Goal: Task Accomplishment & Management: Use online tool/utility

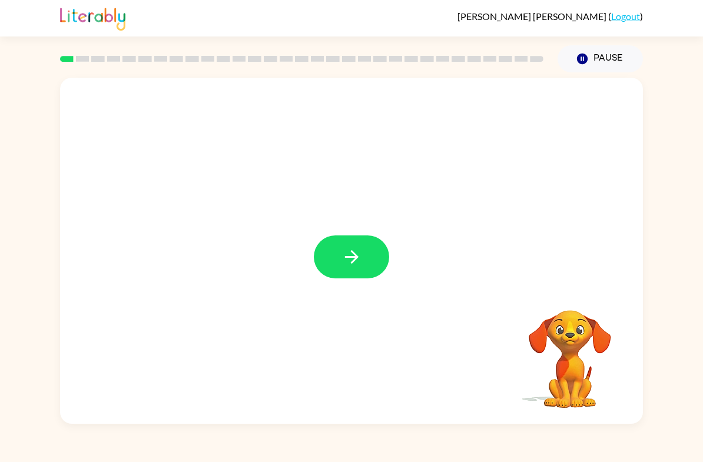
click at [339, 270] on button "button" at bounding box center [351, 257] width 75 height 43
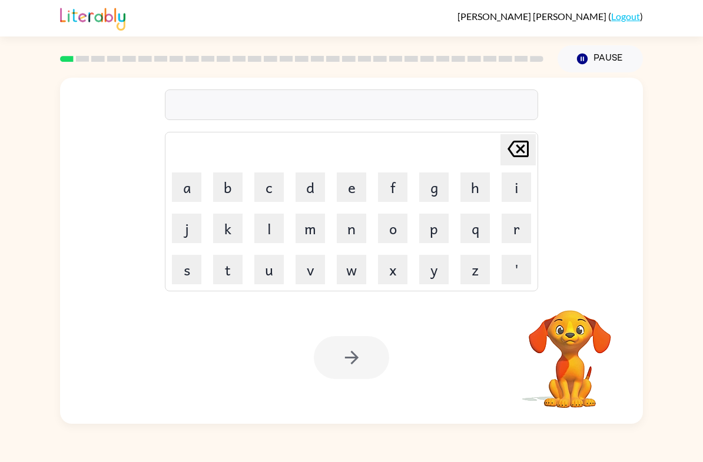
click at [518, 230] on button "r" at bounding box center [516, 228] width 29 height 29
click at [313, 274] on button "v" at bounding box center [310, 269] width 29 height 29
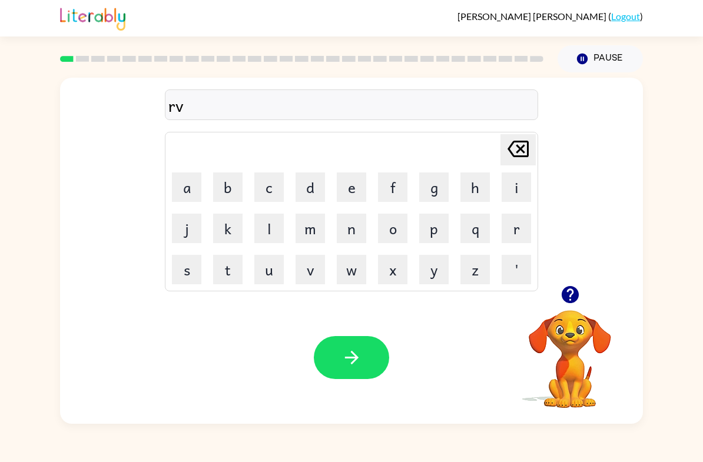
click at [518, 156] on icon at bounding box center [518, 149] width 21 height 16
click at [518, 159] on icon "Delete Delete last character input" at bounding box center [518, 149] width 28 height 28
click at [224, 187] on button "b" at bounding box center [227, 187] width 29 height 29
click at [397, 232] on button "o" at bounding box center [392, 228] width 29 height 29
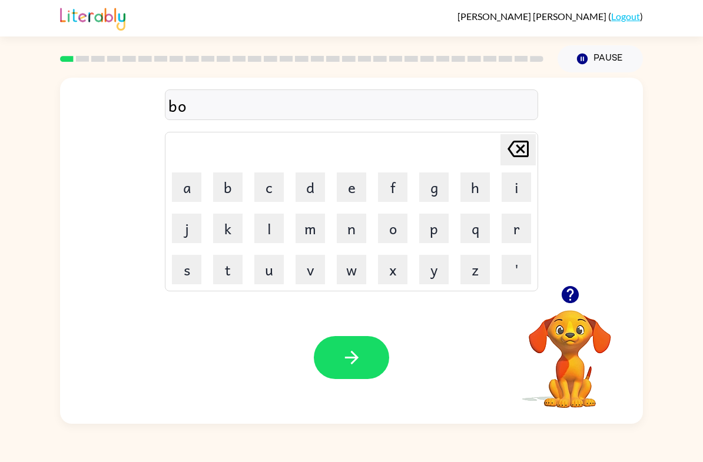
click at [509, 234] on button "r" at bounding box center [516, 228] width 29 height 29
click at [312, 186] on button "d" at bounding box center [310, 187] width 29 height 29
click at [339, 197] on button "e" at bounding box center [351, 187] width 29 height 29
click at [509, 229] on button "r" at bounding box center [516, 228] width 29 height 29
click at [353, 366] on icon "button" at bounding box center [352, 358] width 21 height 21
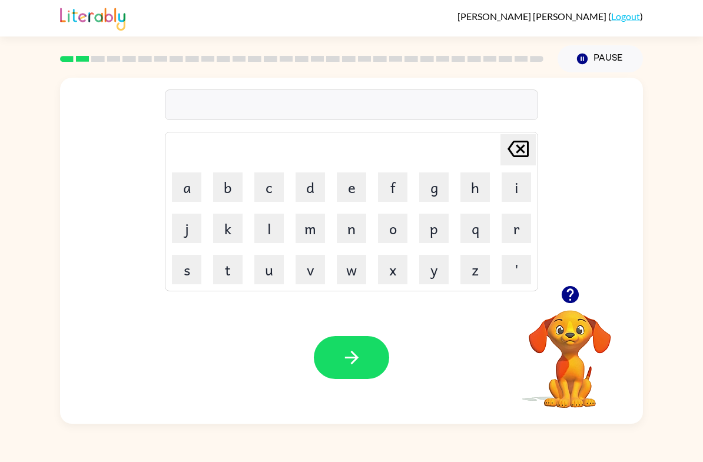
click at [523, 234] on button "r" at bounding box center [516, 228] width 29 height 29
click at [397, 236] on button "o" at bounding box center [392, 228] width 29 height 29
click at [273, 270] on button "u" at bounding box center [269, 269] width 29 height 29
click at [356, 233] on button "n" at bounding box center [351, 228] width 29 height 29
click at [325, 199] on button "d" at bounding box center [310, 187] width 29 height 29
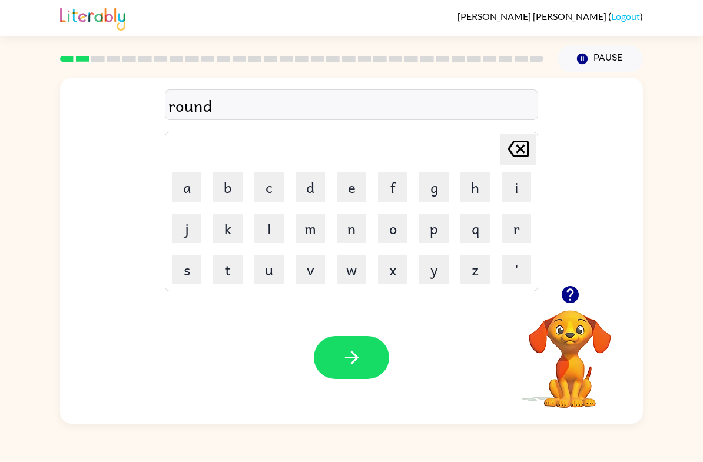
click at [372, 355] on button "button" at bounding box center [351, 357] width 75 height 43
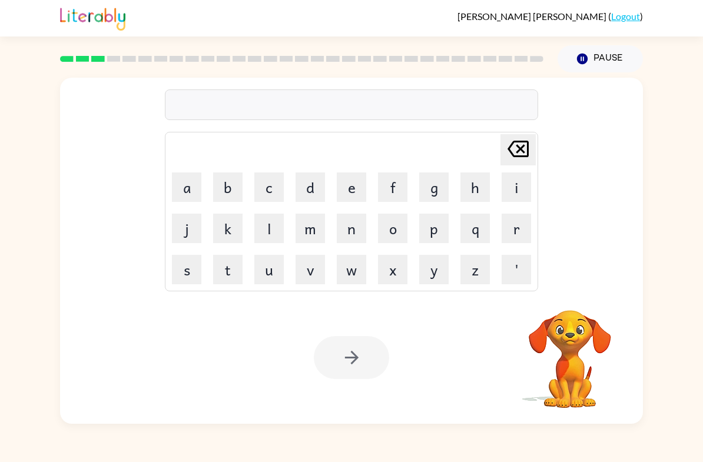
click at [316, 232] on button "m" at bounding box center [310, 228] width 29 height 29
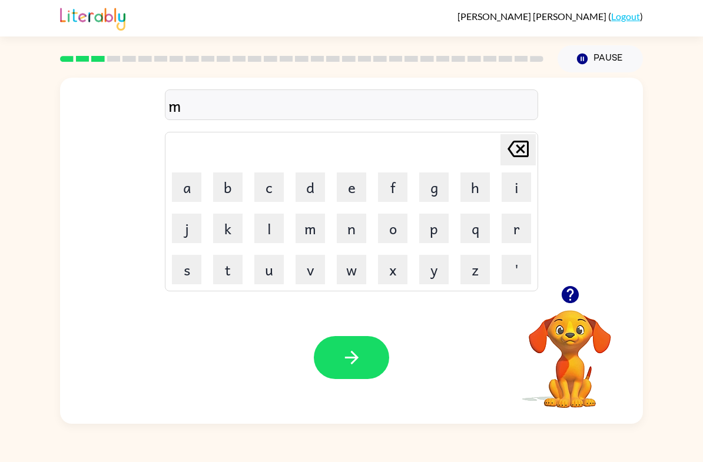
click at [186, 193] on button "a" at bounding box center [186, 187] width 29 height 29
click at [267, 190] on button "c" at bounding box center [269, 187] width 29 height 29
click at [473, 193] on button "h" at bounding box center [475, 187] width 29 height 29
click at [515, 189] on button "i" at bounding box center [516, 187] width 29 height 29
click at [352, 233] on button "n" at bounding box center [351, 228] width 29 height 29
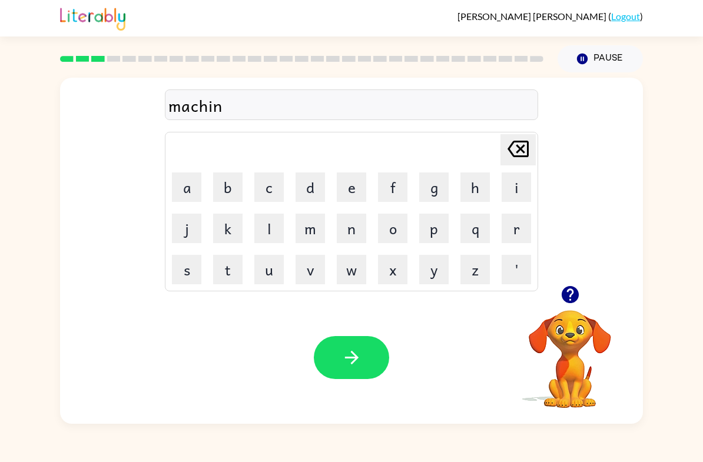
click at [348, 191] on button "e" at bounding box center [351, 187] width 29 height 29
click at [366, 370] on button "button" at bounding box center [351, 357] width 75 height 43
click at [213, 268] on button "t" at bounding box center [227, 269] width 29 height 29
click at [513, 227] on button "r" at bounding box center [516, 228] width 29 height 29
click at [199, 186] on button "a" at bounding box center [186, 187] width 29 height 29
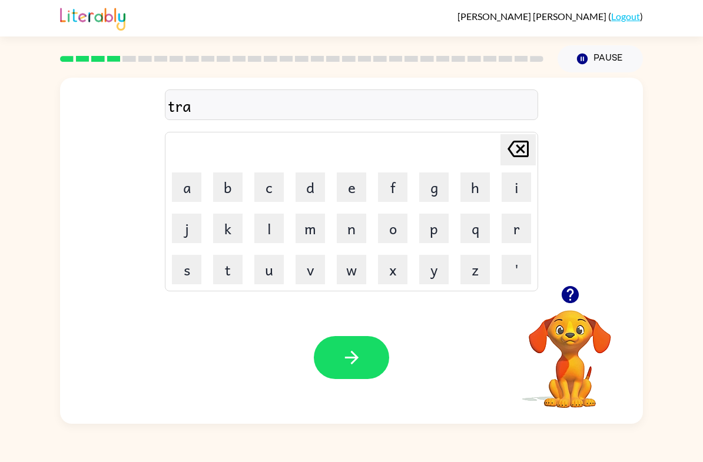
click at [516, 197] on button "i" at bounding box center [516, 187] width 29 height 29
click at [341, 232] on button "n" at bounding box center [351, 228] width 29 height 29
click at [348, 356] on icon "button" at bounding box center [352, 358] width 21 height 21
click at [348, 186] on button "e" at bounding box center [351, 187] width 29 height 29
click at [399, 190] on button "f" at bounding box center [392, 187] width 29 height 29
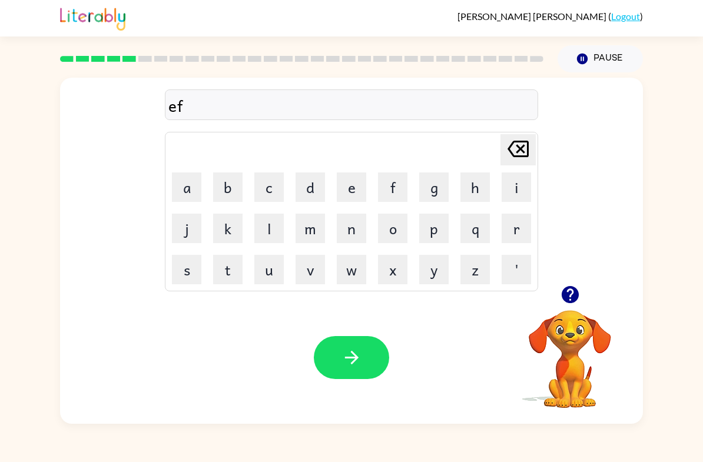
click at [349, 197] on button "e" at bounding box center [351, 187] width 29 height 29
click at [359, 240] on button "n" at bounding box center [351, 228] width 29 height 29
click at [192, 277] on button "s" at bounding box center [186, 269] width 29 height 29
click at [517, 192] on button "i" at bounding box center [516, 187] width 29 height 29
click at [315, 265] on button "v" at bounding box center [310, 269] width 29 height 29
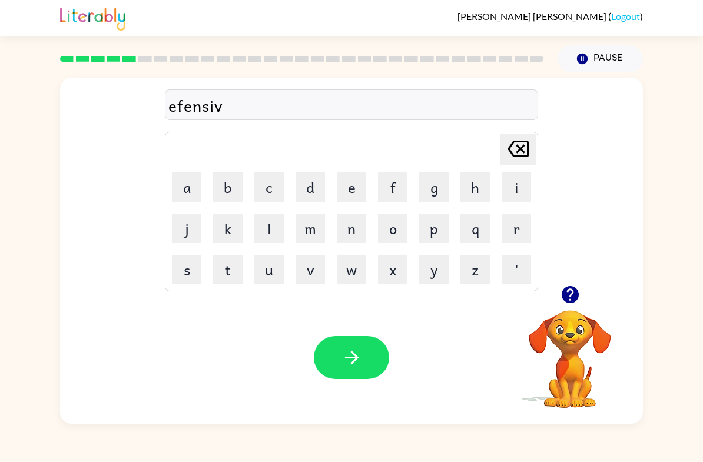
click at [358, 194] on button "e" at bounding box center [351, 187] width 29 height 29
click at [526, 153] on icon "Delete Delete last character input" at bounding box center [518, 149] width 28 height 28
click at [524, 155] on icon "Delete Delete last character input" at bounding box center [518, 149] width 28 height 28
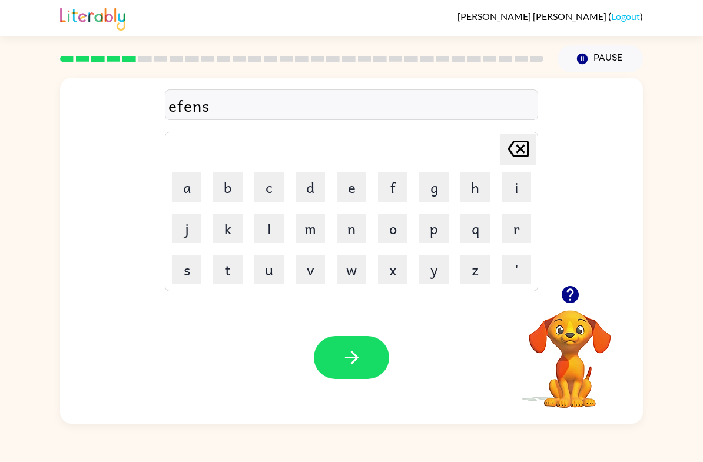
click at [530, 148] on icon "Delete Delete last character input" at bounding box center [518, 149] width 28 height 28
click at [529, 148] on icon at bounding box center [518, 149] width 21 height 16
click at [533, 144] on button "Delete Delete last character input" at bounding box center [518, 149] width 35 height 31
click at [318, 190] on button "d" at bounding box center [310, 187] width 29 height 29
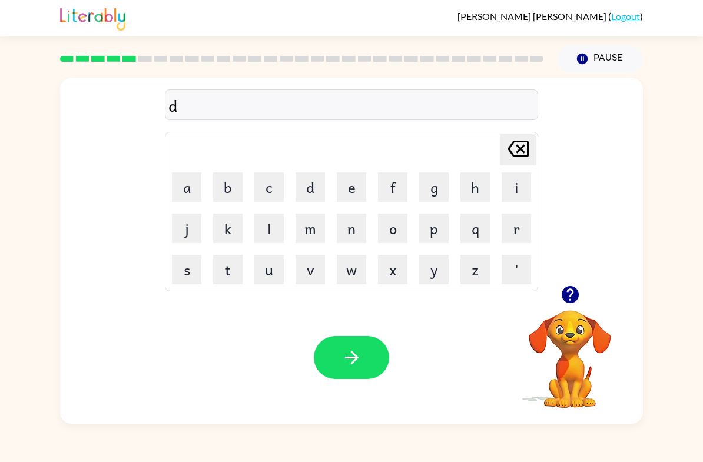
click at [355, 186] on button "e" at bounding box center [351, 187] width 29 height 29
click at [391, 184] on button "f" at bounding box center [392, 187] width 29 height 29
click at [352, 186] on button "e" at bounding box center [351, 187] width 29 height 29
click at [353, 223] on button "n" at bounding box center [351, 228] width 29 height 29
click at [512, 190] on button "i" at bounding box center [516, 187] width 29 height 29
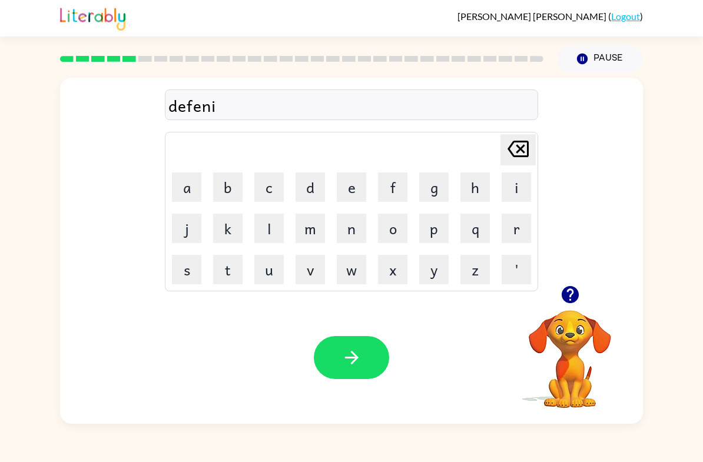
click at [319, 272] on button "v" at bounding box center [310, 269] width 29 height 29
click at [352, 199] on button "e" at bounding box center [351, 187] width 29 height 29
click at [318, 269] on button "v" at bounding box center [310, 269] width 29 height 29
click at [505, 164] on div "Delete Delete last character input" at bounding box center [518, 150] width 28 height 30
click at [520, 147] on icon at bounding box center [518, 149] width 21 height 16
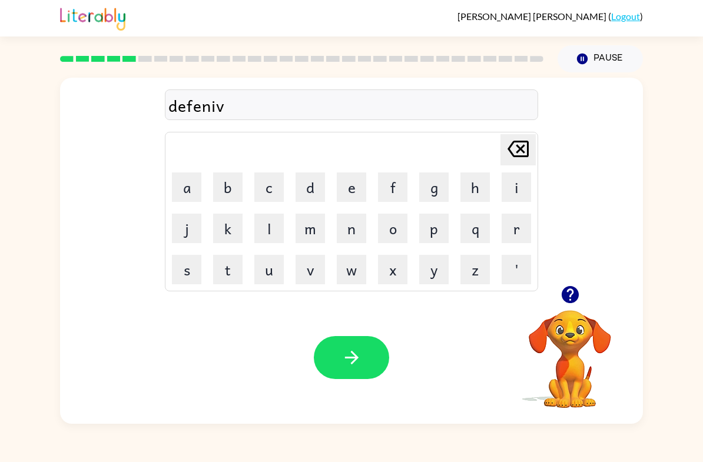
click at [520, 147] on icon at bounding box center [518, 149] width 21 height 16
click at [524, 153] on icon at bounding box center [518, 149] width 21 height 16
click at [523, 153] on icon at bounding box center [518, 149] width 21 height 16
click at [349, 226] on button "n" at bounding box center [351, 228] width 29 height 29
click at [190, 273] on button "s" at bounding box center [186, 269] width 29 height 29
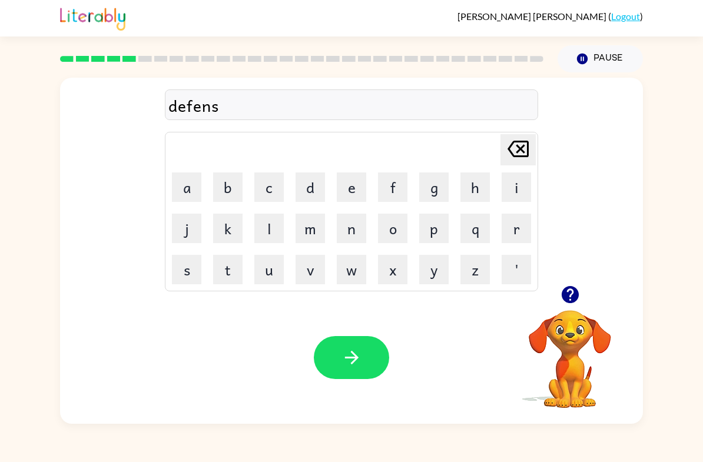
click at [512, 191] on button "i" at bounding box center [516, 187] width 29 height 29
click at [315, 269] on button "v" at bounding box center [310, 269] width 29 height 29
click at [355, 192] on button "e" at bounding box center [351, 187] width 29 height 29
click at [348, 353] on icon "button" at bounding box center [352, 358] width 21 height 21
click at [573, 305] on icon "button" at bounding box center [570, 295] width 21 height 21
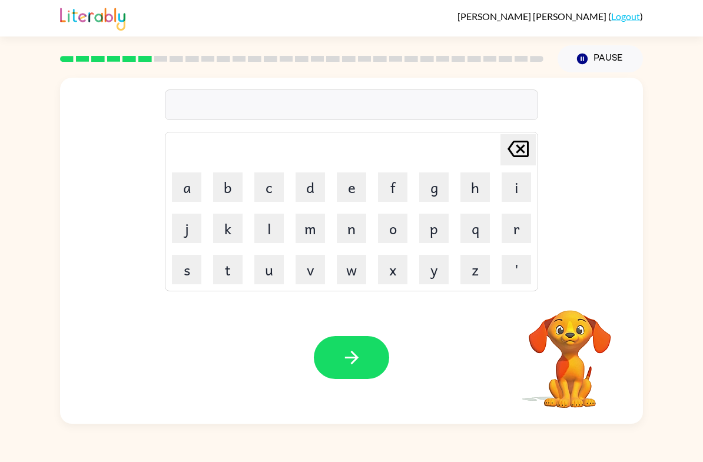
click at [313, 273] on button "v" at bounding box center [310, 269] width 29 height 29
click at [184, 189] on button "a" at bounding box center [186, 187] width 29 height 29
click at [269, 194] on button "c" at bounding box center [269, 187] width 29 height 29
click at [194, 189] on button "a" at bounding box center [186, 187] width 29 height 29
click at [228, 271] on button "t" at bounding box center [227, 269] width 29 height 29
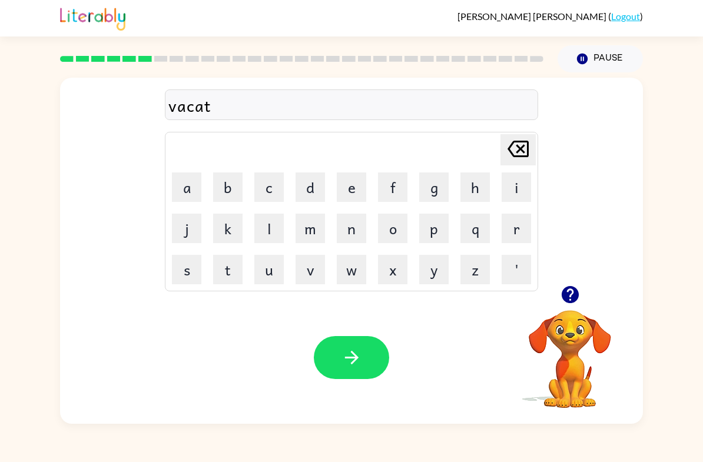
click at [518, 191] on button "i" at bounding box center [516, 187] width 29 height 29
click at [392, 239] on button "o" at bounding box center [392, 228] width 29 height 29
click at [346, 225] on button "n" at bounding box center [351, 228] width 29 height 29
click at [353, 377] on button "button" at bounding box center [351, 357] width 75 height 43
click at [434, 236] on button "p" at bounding box center [433, 228] width 29 height 29
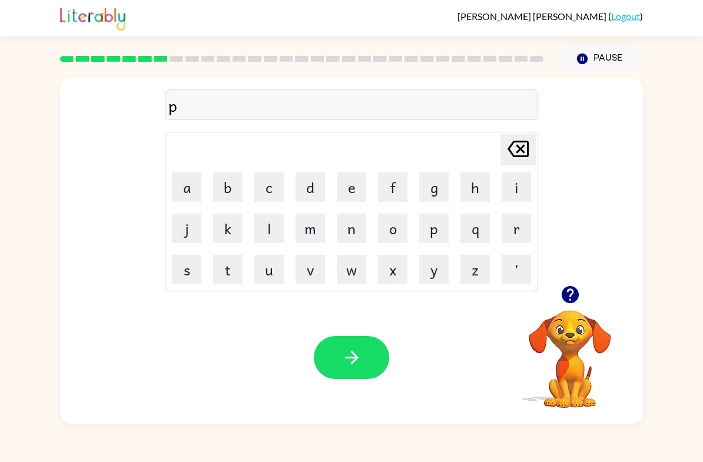
click at [277, 279] on button "u" at bounding box center [269, 269] width 29 height 29
click at [315, 196] on button "d" at bounding box center [310, 187] width 29 height 29
click at [270, 232] on button "l" at bounding box center [269, 228] width 29 height 29
click at [351, 193] on button "e" at bounding box center [351, 187] width 29 height 29
click at [353, 359] on icon "button" at bounding box center [352, 358] width 14 height 14
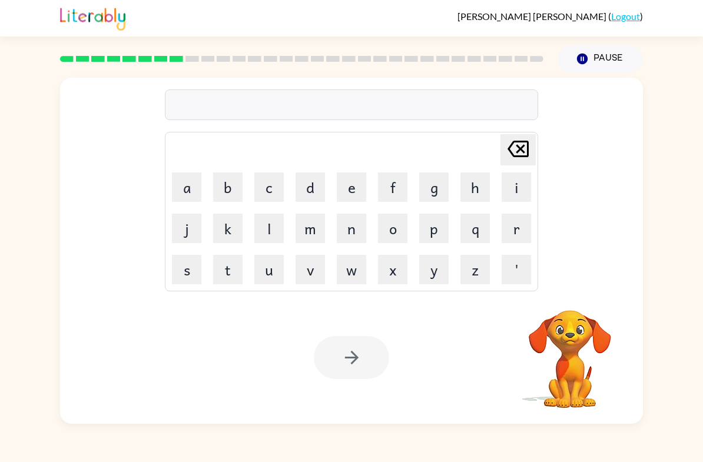
click at [321, 227] on button "m" at bounding box center [310, 228] width 29 height 29
click at [518, 197] on button "i" at bounding box center [516, 187] width 29 height 29
click at [516, 233] on button "r" at bounding box center [516, 228] width 29 height 29
click at [194, 190] on button "a" at bounding box center [186, 187] width 29 height 29
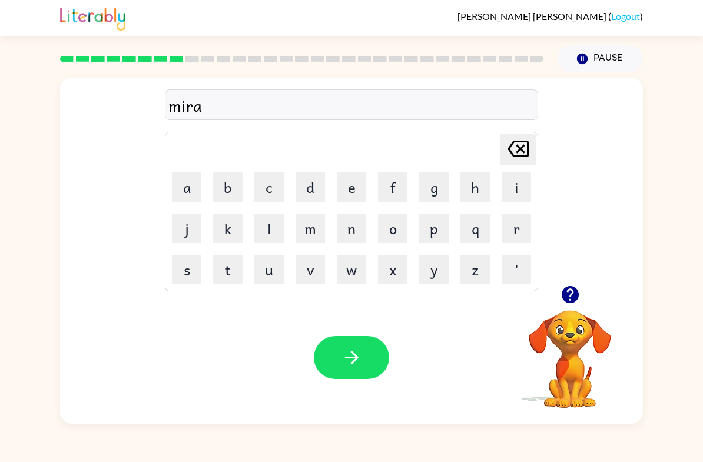
click at [270, 194] on button "c" at bounding box center [269, 187] width 29 height 29
click at [266, 236] on button "l" at bounding box center [269, 228] width 29 height 29
click at [351, 191] on button "e" at bounding box center [351, 187] width 29 height 29
click at [353, 372] on button "button" at bounding box center [351, 357] width 75 height 43
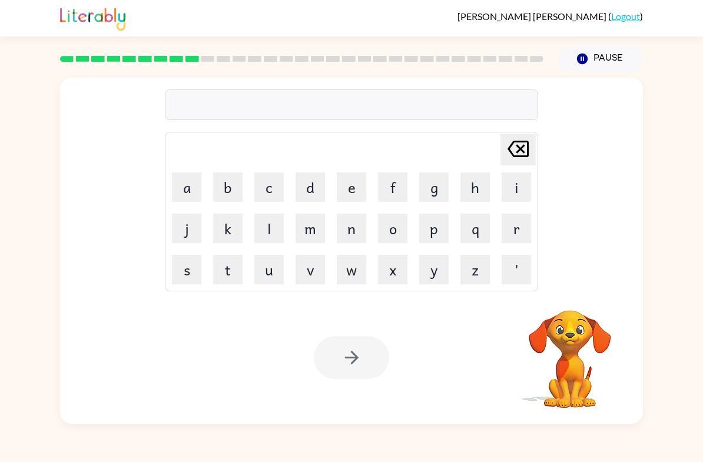
click at [315, 233] on button "m" at bounding box center [310, 228] width 29 height 29
click at [510, 193] on button "i" at bounding box center [516, 187] width 29 height 29
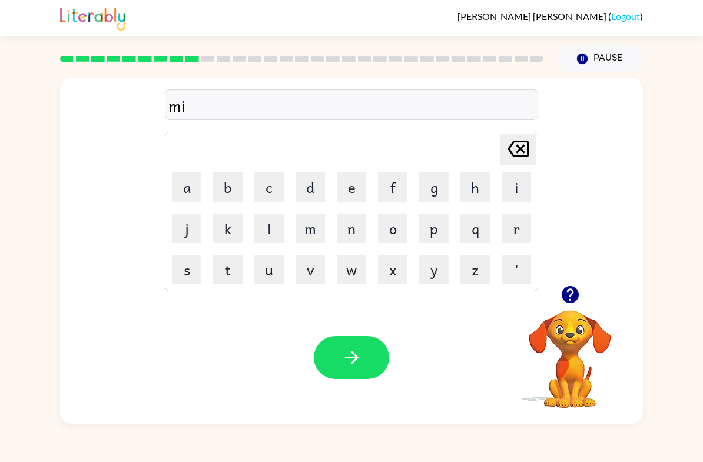
click at [312, 199] on button "d" at bounding box center [310, 187] width 29 height 29
click at [313, 233] on button "m" at bounding box center [310, 228] width 29 height 29
click at [394, 226] on button "o" at bounding box center [392, 228] width 29 height 29
click at [505, 232] on button "r" at bounding box center [516, 228] width 29 height 29
click at [352, 236] on button "n" at bounding box center [351, 228] width 29 height 29
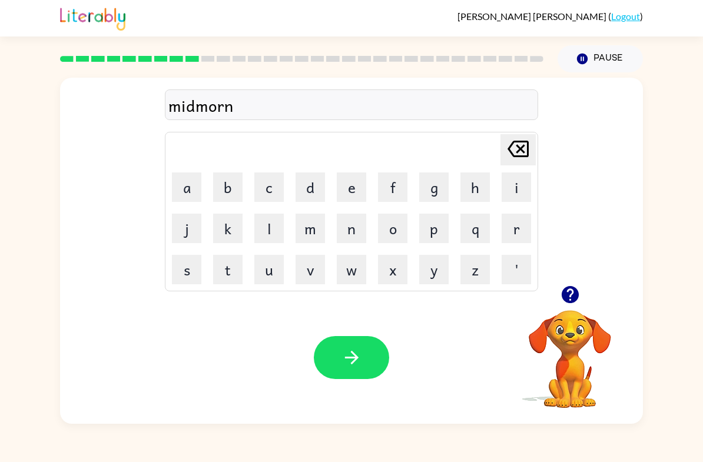
click at [502, 196] on button "i" at bounding box center [516, 187] width 29 height 29
click at [358, 234] on button "n" at bounding box center [351, 228] width 29 height 29
click at [443, 183] on button "g" at bounding box center [433, 187] width 29 height 29
click at [357, 355] on icon "button" at bounding box center [352, 358] width 21 height 21
click at [312, 184] on button "d" at bounding box center [310, 187] width 29 height 29
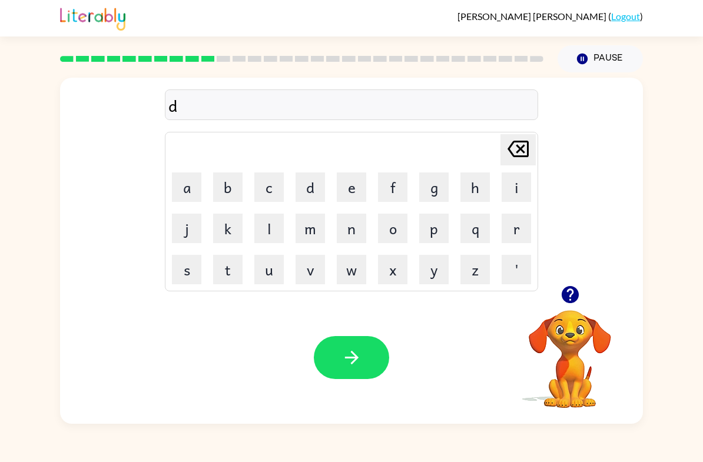
click at [526, 181] on button "i" at bounding box center [516, 187] width 29 height 29
click at [189, 261] on button "s" at bounding box center [186, 269] width 29 height 29
click at [218, 282] on button "t" at bounding box center [227, 269] width 29 height 29
click at [516, 233] on button "r" at bounding box center [516, 228] width 29 height 29
click at [275, 274] on button "u" at bounding box center [269, 269] width 29 height 29
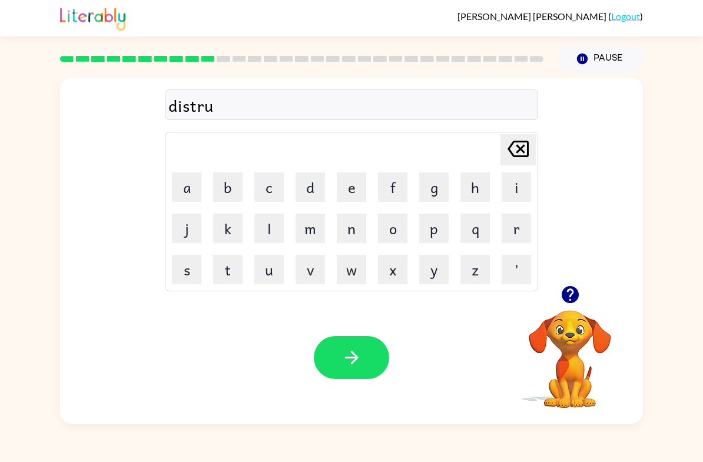
click at [192, 275] on button "s" at bounding box center [186, 269] width 29 height 29
click at [236, 265] on button "t" at bounding box center [227, 269] width 29 height 29
click at [346, 359] on icon "button" at bounding box center [352, 358] width 14 height 14
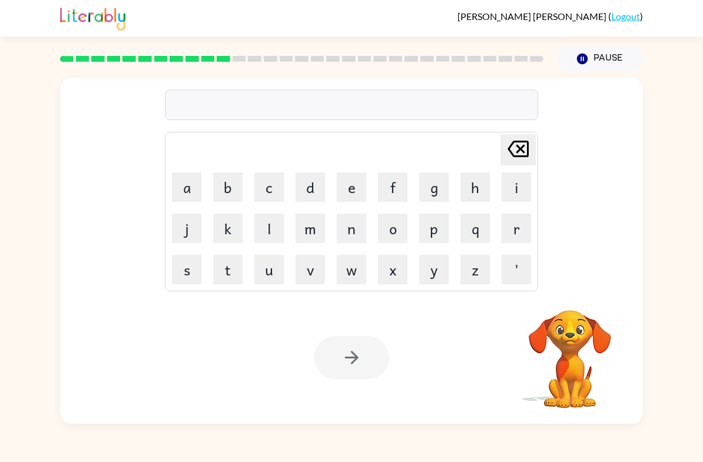
click at [503, 237] on button "r" at bounding box center [516, 228] width 29 height 29
click at [395, 231] on button "o" at bounding box center [392, 228] width 29 height 29
click at [313, 193] on button "d" at bounding box center [310, 187] width 29 height 29
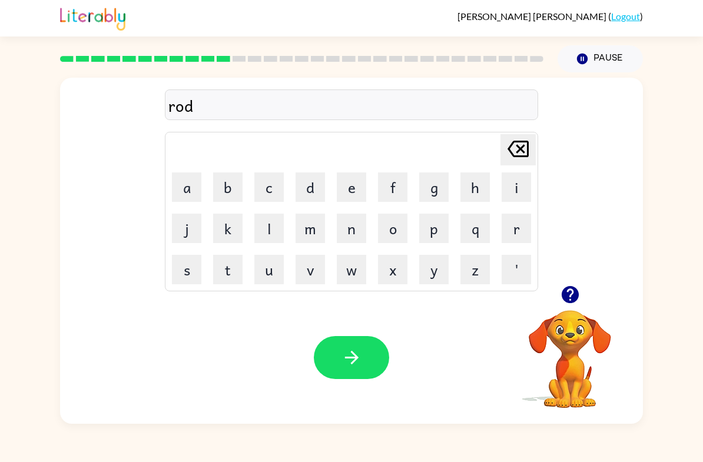
click at [312, 193] on button "d" at bounding box center [310, 187] width 29 height 29
click at [519, 154] on icon "Delete Delete last character input" at bounding box center [518, 149] width 28 height 28
click at [356, 197] on button "e" at bounding box center [351, 187] width 29 height 29
click at [361, 349] on icon "button" at bounding box center [352, 358] width 21 height 21
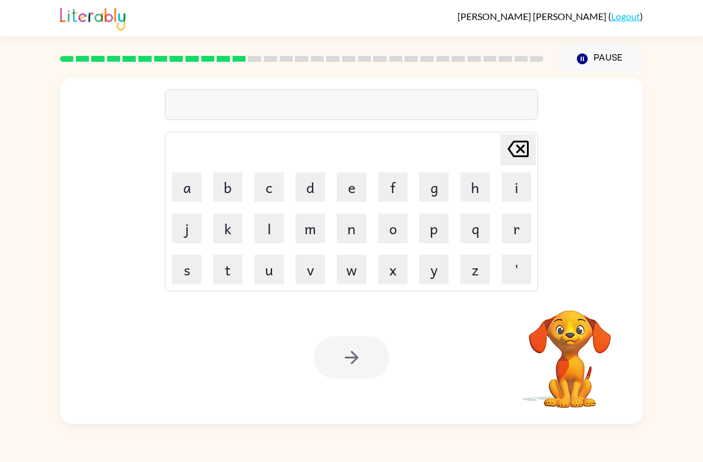
click at [271, 269] on button "u" at bounding box center [269, 269] width 29 height 29
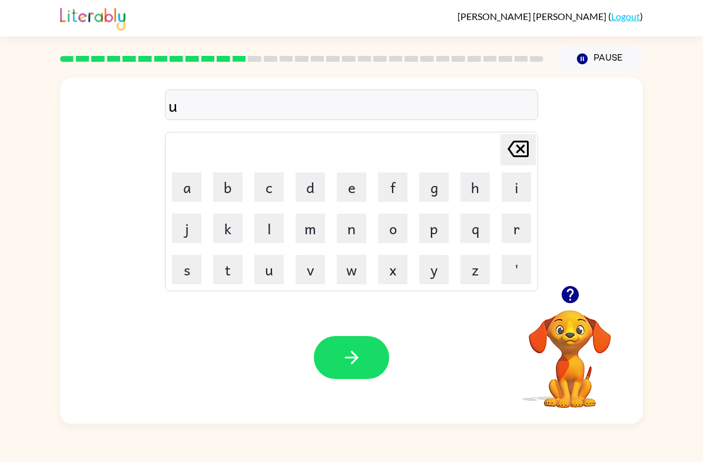
click at [444, 240] on button "p" at bounding box center [433, 228] width 29 height 29
click at [430, 195] on button "g" at bounding box center [433, 187] width 29 height 29
click at [516, 232] on button "r" at bounding box center [516, 228] width 29 height 29
click at [185, 196] on button "a" at bounding box center [186, 187] width 29 height 29
click at [308, 197] on button "d" at bounding box center [310, 187] width 29 height 29
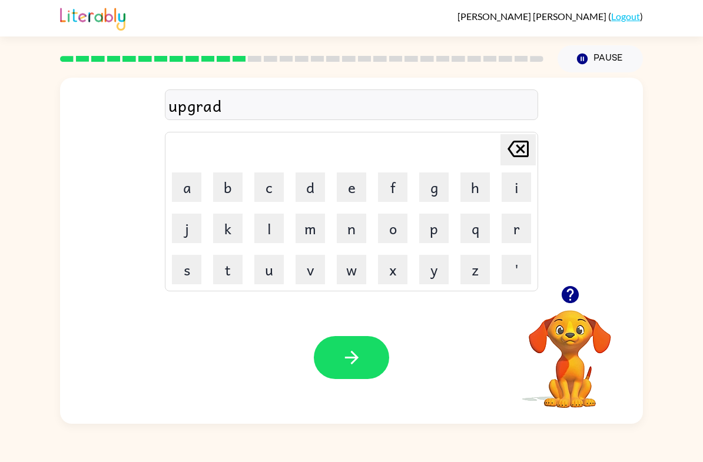
click at [348, 194] on button "e" at bounding box center [351, 187] width 29 height 29
click at [345, 361] on icon "button" at bounding box center [352, 358] width 21 height 21
click at [313, 227] on button "m" at bounding box center [310, 228] width 29 height 29
click at [176, 186] on button "a" at bounding box center [186, 187] width 29 height 29
click at [317, 193] on button "d" at bounding box center [310, 187] width 29 height 29
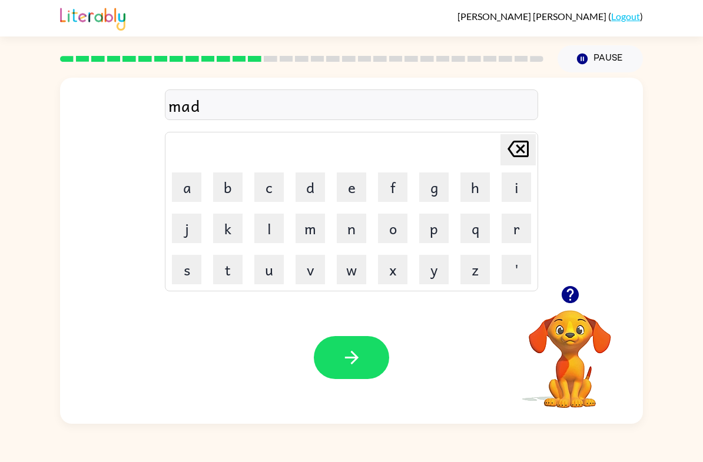
click at [353, 234] on button "n" at bounding box center [351, 228] width 29 height 29
click at [345, 180] on button "e" at bounding box center [351, 187] width 29 height 29
click at [192, 268] on button "s" at bounding box center [186, 269] width 29 height 29
click at [346, 361] on icon "button" at bounding box center [352, 358] width 21 height 21
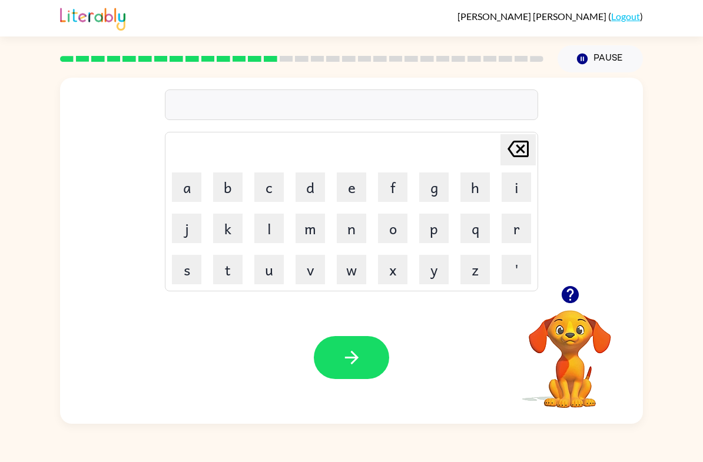
click at [227, 193] on button "b" at bounding box center [227, 187] width 29 height 29
click at [401, 226] on button "o" at bounding box center [392, 228] width 29 height 29
click at [354, 235] on button "n" at bounding box center [351, 228] width 29 height 29
click at [267, 275] on button "u" at bounding box center [269, 269] width 29 height 29
click at [196, 277] on button "s" at bounding box center [186, 269] width 29 height 29
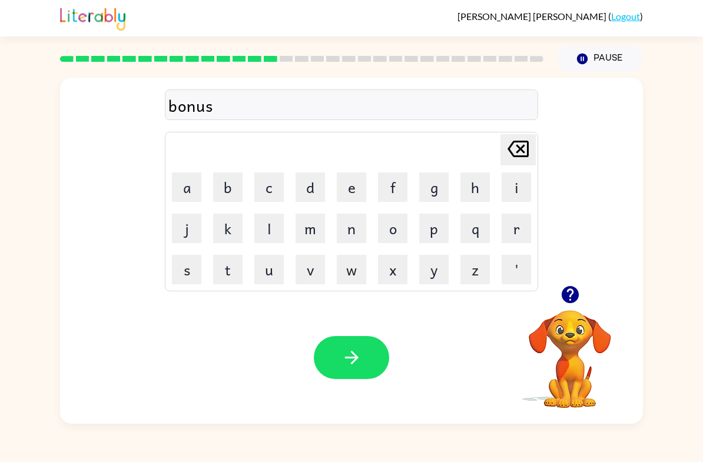
click at [337, 348] on button "button" at bounding box center [351, 357] width 75 height 43
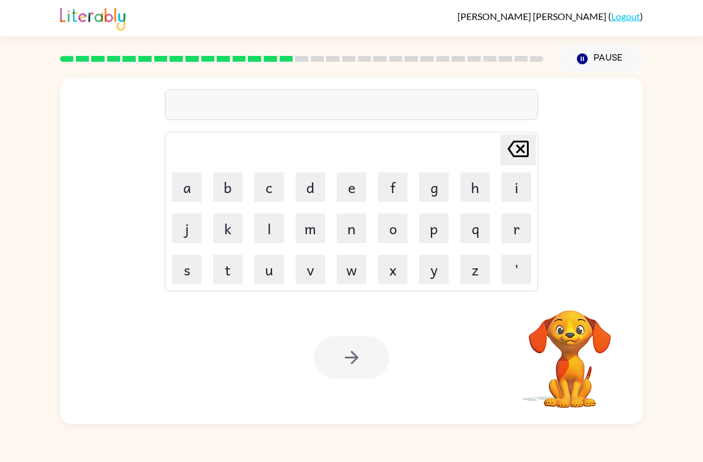
click at [185, 283] on button "s" at bounding box center [186, 269] width 29 height 29
click at [353, 279] on button "w" at bounding box center [351, 269] width 29 height 29
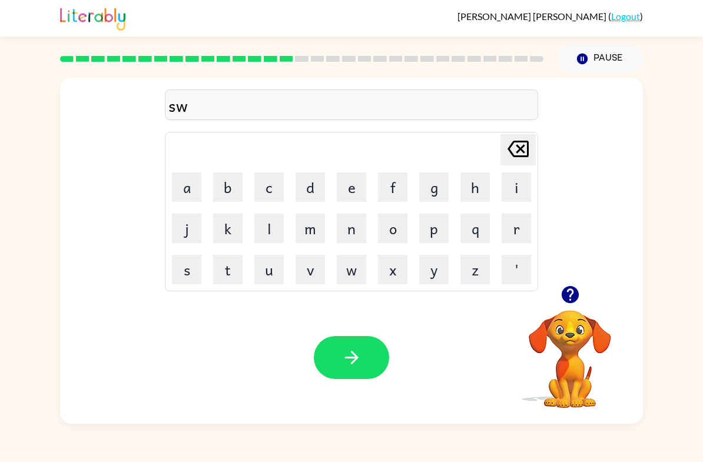
click at [528, 236] on button "r" at bounding box center [516, 228] width 29 height 29
click at [312, 226] on button "m" at bounding box center [310, 228] width 29 height 29
click at [524, 153] on icon at bounding box center [518, 149] width 21 height 16
click at [513, 158] on icon "Delete Delete last character input" at bounding box center [518, 149] width 28 height 28
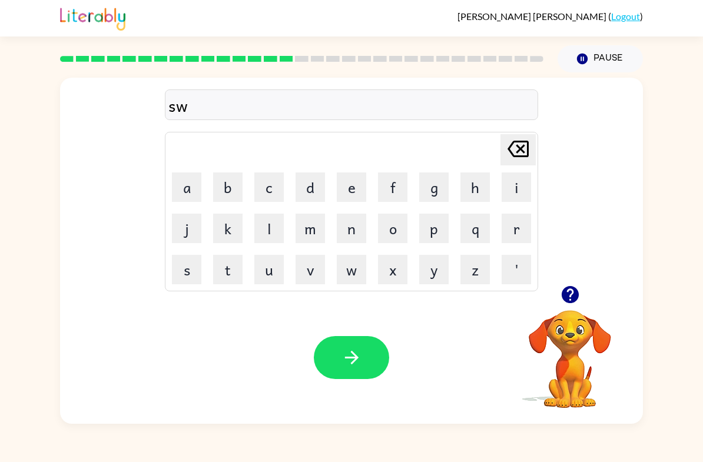
click at [513, 157] on icon "Delete Delete last character input" at bounding box center [518, 149] width 28 height 28
click at [189, 270] on button "s" at bounding box center [186, 269] width 29 height 29
click at [355, 271] on button "w" at bounding box center [351, 269] width 29 height 29
click at [193, 194] on button "a" at bounding box center [186, 187] width 29 height 29
click at [509, 229] on button "r" at bounding box center [516, 228] width 29 height 29
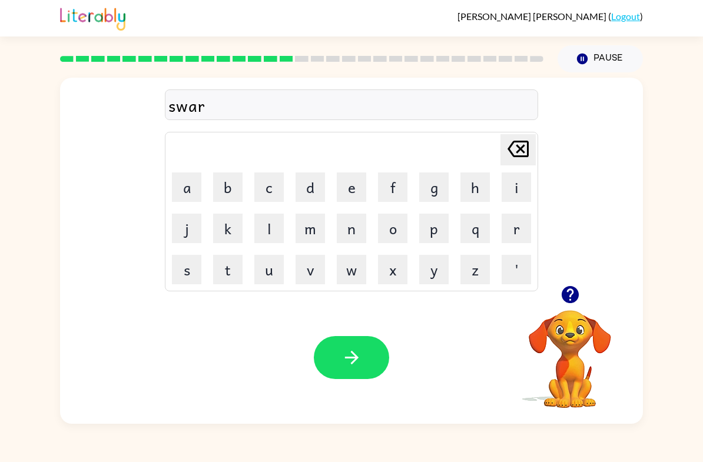
click at [313, 223] on button "m" at bounding box center [310, 228] width 29 height 29
click at [365, 353] on button "button" at bounding box center [351, 357] width 75 height 43
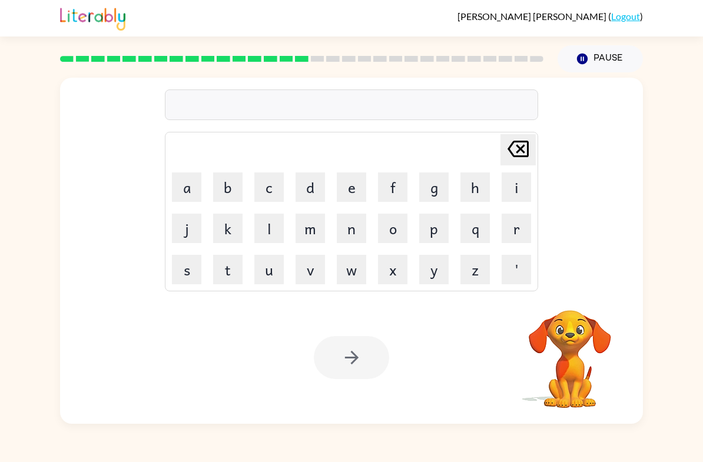
click at [518, 227] on button "r" at bounding box center [516, 228] width 29 height 29
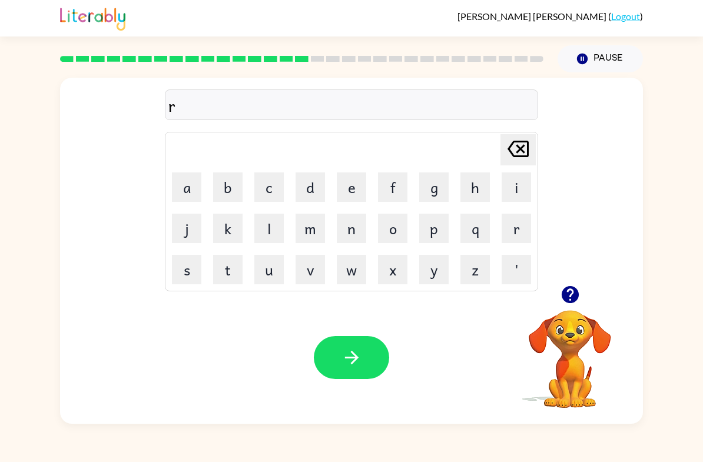
click at [315, 220] on button "m" at bounding box center [310, 228] width 29 height 29
click at [520, 157] on icon at bounding box center [518, 149] width 21 height 16
click at [187, 185] on button "a" at bounding box center [186, 187] width 29 height 29
click at [315, 227] on button "m" at bounding box center [310, 228] width 29 height 29
click at [349, 345] on button "button" at bounding box center [351, 357] width 75 height 43
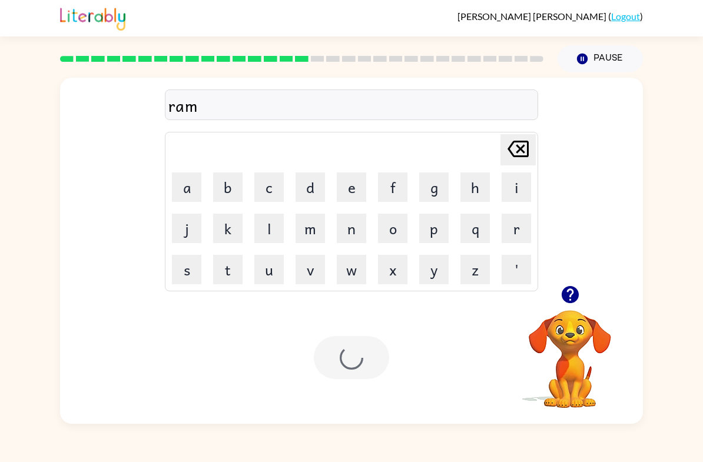
click at [349, 344] on div at bounding box center [351, 357] width 75 height 43
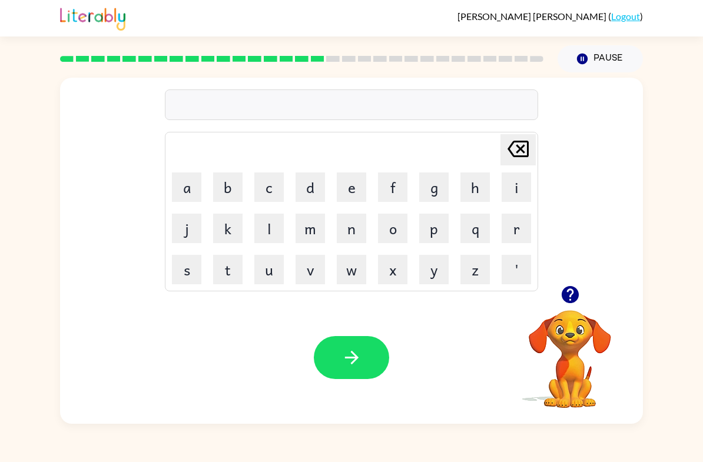
click at [227, 181] on button "b" at bounding box center [227, 187] width 29 height 29
click at [516, 232] on button "r" at bounding box center [516, 228] width 29 height 29
click at [505, 190] on button "i" at bounding box center [516, 187] width 29 height 29
click at [306, 242] on button "m" at bounding box center [310, 228] width 29 height 29
click at [521, 200] on button "i" at bounding box center [516, 187] width 29 height 29
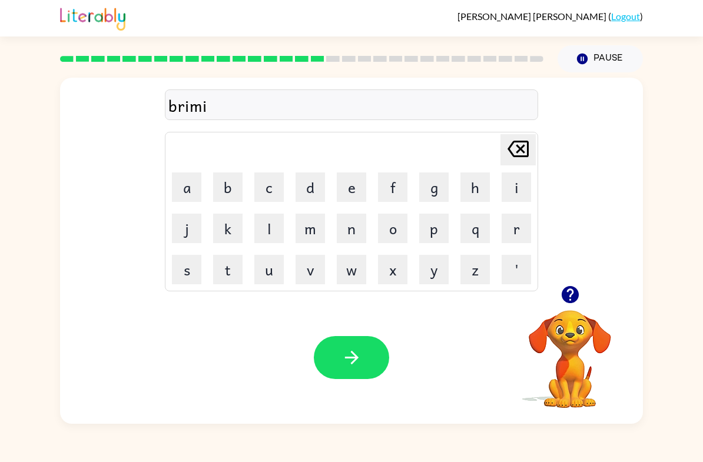
click at [338, 229] on button "n" at bounding box center [351, 228] width 29 height 29
click at [438, 193] on button "g" at bounding box center [433, 187] width 29 height 29
click at [366, 358] on button "button" at bounding box center [351, 357] width 75 height 43
click at [502, 230] on button "r" at bounding box center [516, 228] width 29 height 29
click at [516, 189] on button "i" at bounding box center [516, 187] width 29 height 29
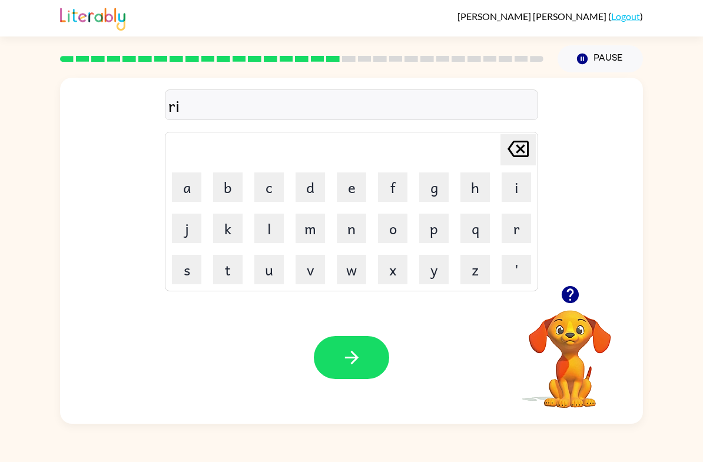
click at [190, 282] on button "s" at bounding box center [186, 269] width 29 height 29
click at [231, 232] on button "k" at bounding box center [227, 228] width 29 height 29
click at [528, 189] on button "i" at bounding box center [516, 187] width 29 height 29
click at [352, 194] on button "e" at bounding box center [351, 187] width 29 height 29
click at [187, 270] on button "s" at bounding box center [186, 269] width 29 height 29
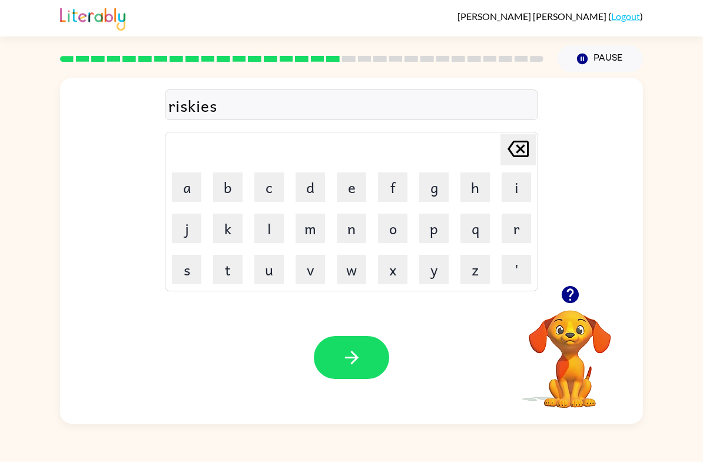
click at [214, 269] on button "t" at bounding box center [227, 269] width 29 height 29
click at [359, 366] on icon "button" at bounding box center [352, 358] width 21 height 21
click at [396, 229] on button "o" at bounding box center [392, 228] width 29 height 29
click at [506, 236] on button "r" at bounding box center [516, 228] width 29 height 29
click at [261, 186] on button "c" at bounding box center [269, 187] width 29 height 29
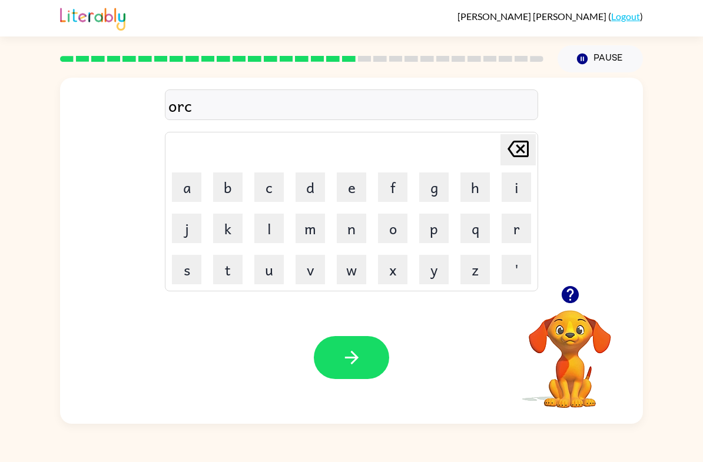
click at [481, 187] on button "h" at bounding box center [475, 187] width 29 height 29
click at [351, 271] on button "w" at bounding box center [351, 269] width 29 height 29
click at [192, 194] on button "a" at bounding box center [186, 187] width 29 height 29
click at [432, 275] on button "y" at bounding box center [433, 269] width 29 height 29
click at [343, 366] on icon "button" at bounding box center [352, 358] width 21 height 21
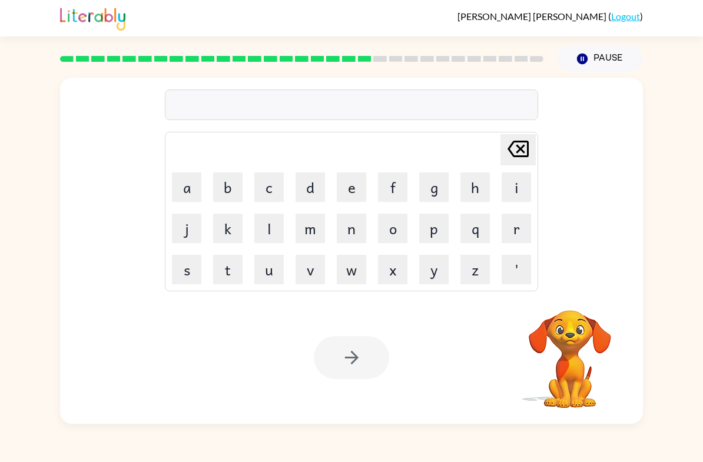
click at [392, 234] on button "o" at bounding box center [392, 228] width 29 height 29
click at [522, 156] on icon at bounding box center [518, 149] width 21 height 16
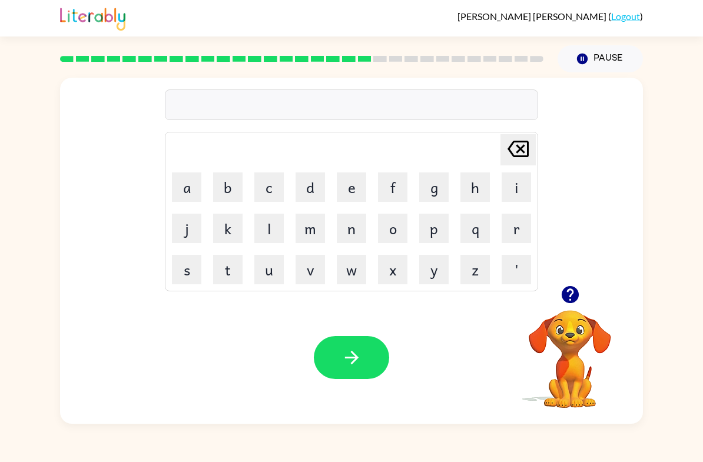
click at [403, 194] on button "f" at bounding box center [392, 187] width 29 height 29
click at [383, 223] on button "o" at bounding box center [392, 228] width 29 height 29
click at [262, 231] on button "l" at bounding box center [269, 228] width 29 height 29
click at [261, 231] on button "l" at bounding box center [269, 228] width 29 height 29
click at [396, 229] on button "o" at bounding box center [392, 228] width 29 height 29
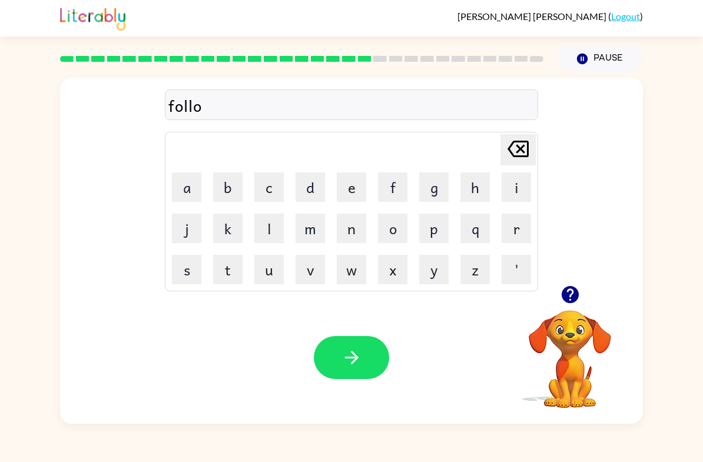
click at [356, 269] on button "w" at bounding box center [351, 269] width 29 height 29
click at [353, 369] on button "button" at bounding box center [351, 357] width 75 height 43
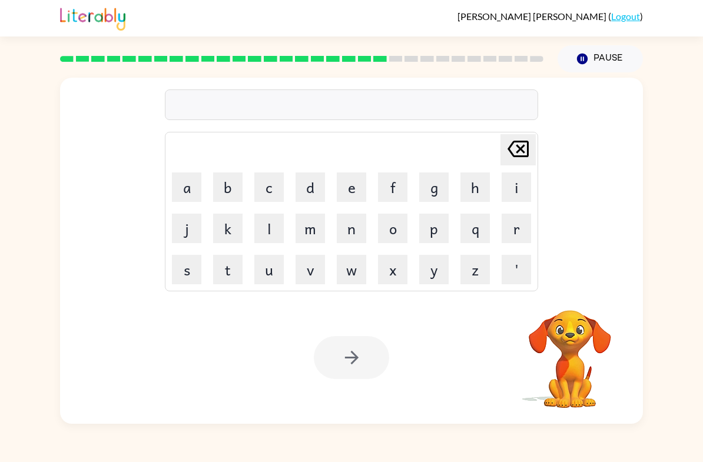
click at [266, 194] on button "c" at bounding box center [269, 187] width 29 height 29
click at [362, 196] on button "e" at bounding box center [351, 187] width 29 height 29
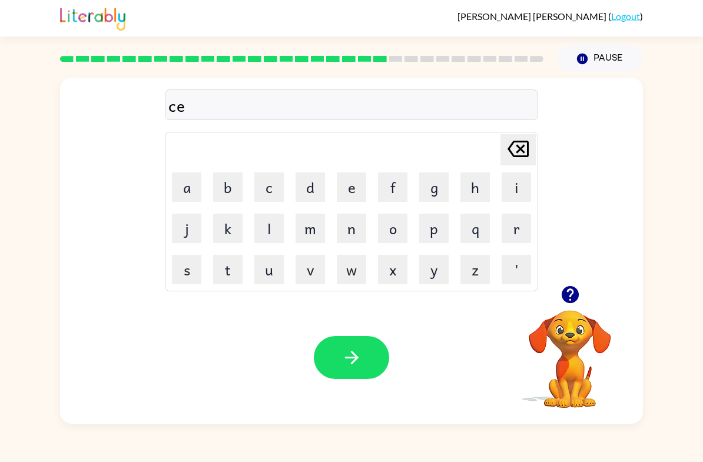
click at [356, 238] on button "n" at bounding box center [351, 228] width 29 height 29
click at [233, 268] on button "t" at bounding box center [227, 269] width 29 height 29
click at [513, 189] on button "i" at bounding box center [516, 187] width 29 height 29
click at [446, 229] on button "p" at bounding box center [433, 228] width 29 height 29
click at [505, 190] on button "i" at bounding box center [516, 187] width 29 height 29
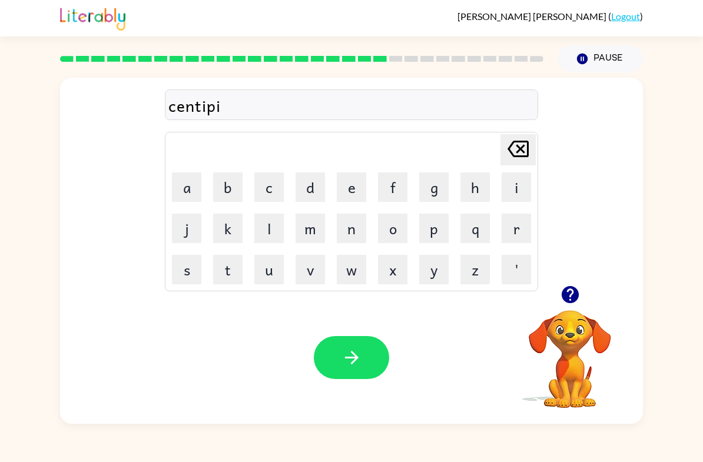
click at [312, 189] on button "d" at bounding box center [310, 187] width 29 height 29
click at [351, 194] on button "e" at bounding box center [351, 187] width 29 height 29
click at [364, 352] on button "button" at bounding box center [351, 357] width 75 height 43
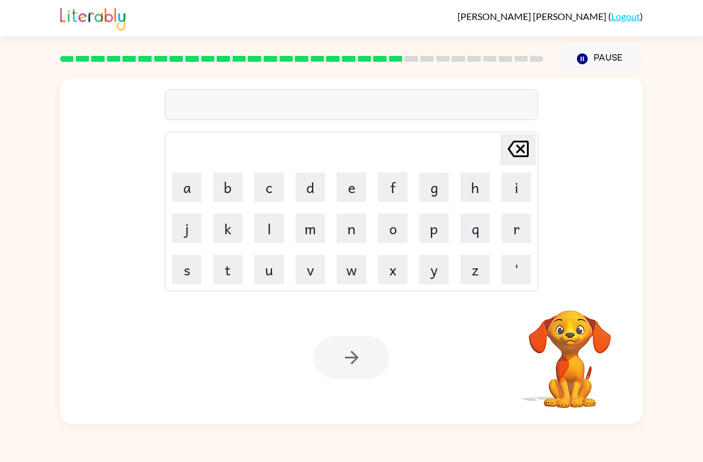
click at [177, 280] on button "s" at bounding box center [186, 269] width 29 height 29
click at [267, 278] on button "u" at bounding box center [269, 269] width 29 height 29
click at [182, 272] on button "s" at bounding box center [186, 269] width 29 height 29
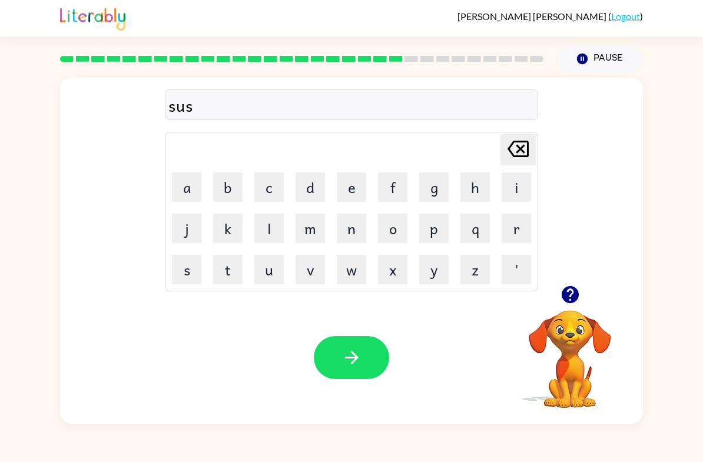
click at [227, 270] on button "t" at bounding box center [227, 269] width 29 height 29
click at [200, 183] on button "a" at bounding box center [186, 187] width 29 height 29
click at [513, 190] on button "i" at bounding box center [516, 187] width 29 height 29
click at [361, 229] on button "n" at bounding box center [351, 228] width 29 height 29
click at [353, 359] on icon "button" at bounding box center [352, 358] width 21 height 21
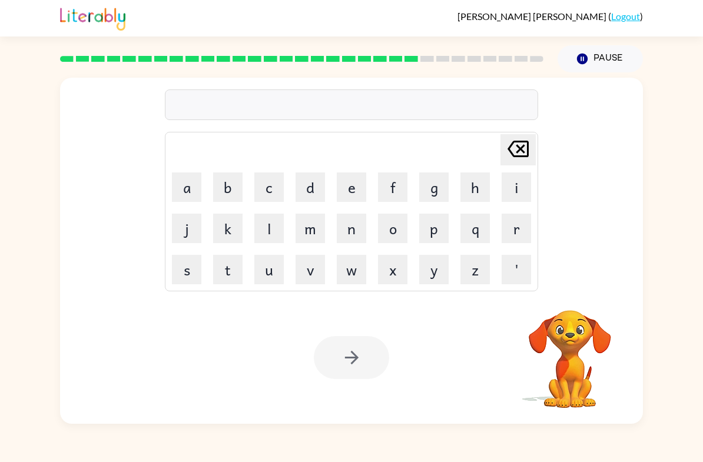
click at [393, 200] on button "f" at bounding box center [392, 187] width 29 height 29
click at [386, 234] on button "o" at bounding box center [392, 228] width 29 height 29
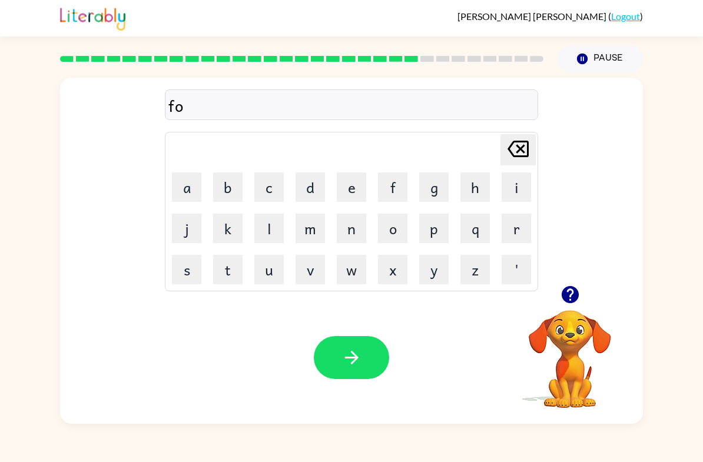
click at [526, 223] on button "r" at bounding box center [516, 228] width 29 height 29
click at [347, 272] on button "w" at bounding box center [351, 269] width 29 height 29
click at [188, 192] on button "a" at bounding box center [186, 187] width 29 height 29
click at [513, 224] on button "r" at bounding box center [516, 228] width 29 height 29
click at [308, 187] on button "d" at bounding box center [310, 187] width 29 height 29
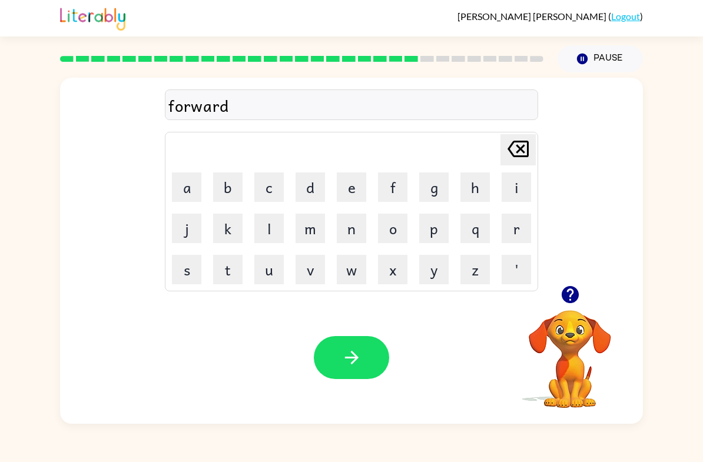
click at [353, 341] on button "button" at bounding box center [351, 357] width 75 height 43
click at [513, 233] on button "r" at bounding box center [516, 228] width 29 height 29
click at [352, 187] on button "e" at bounding box center [351, 187] width 29 height 29
click at [269, 233] on button "l" at bounding box center [269, 228] width 29 height 29
click at [196, 199] on button "a" at bounding box center [186, 187] width 29 height 29
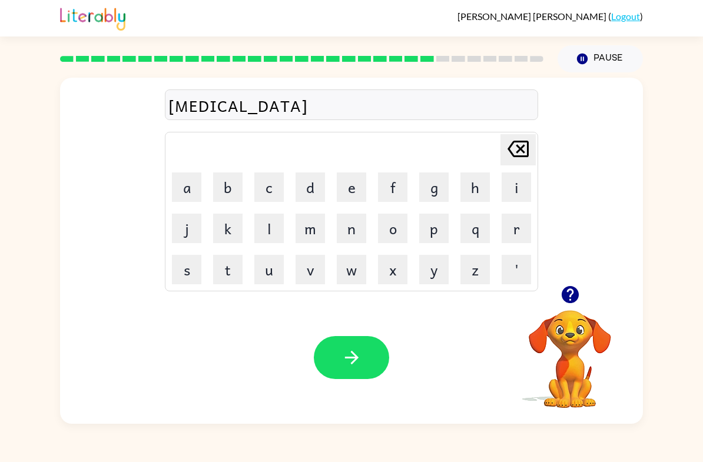
click at [230, 277] on button "t" at bounding box center [227, 269] width 29 height 29
click at [350, 194] on button "e" at bounding box center [351, 187] width 29 height 29
click at [316, 197] on button "d" at bounding box center [310, 187] width 29 height 29
click at [375, 343] on button "button" at bounding box center [351, 357] width 75 height 43
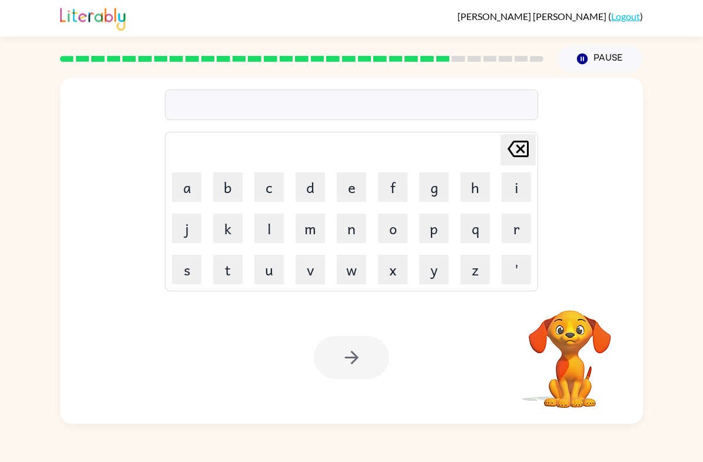
click at [442, 193] on button "g" at bounding box center [433, 187] width 29 height 29
click at [397, 222] on button "o" at bounding box center [392, 228] width 29 height 29
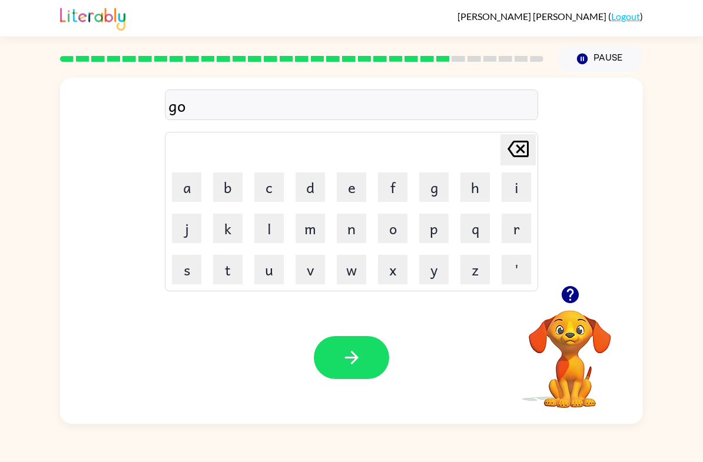
click at [234, 196] on button "b" at bounding box center [227, 187] width 29 height 29
click at [278, 228] on button "l" at bounding box center [269, 228] width 29 height 29
click at [511, 192] on button "i" at bounding box center [516, 187] width 29 height 29
click at [352, 227] on button "n" at bounding box center [351, 228] width 29 height 29
click at [376, 366] on button "button" at bounding box center [351, 357] width 75 height 43
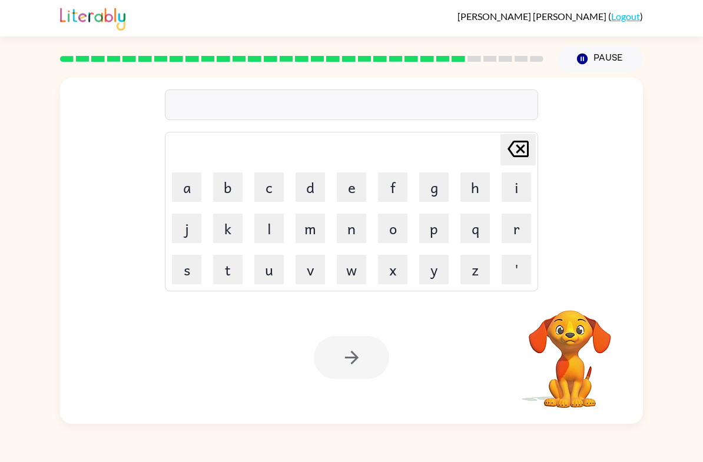
click at [282, 232] on button "l" at bounding box center [269, 228] width 29 height 29
click at [280, 270] on button "u" at bounding box center [269, 269] width 29 height 29
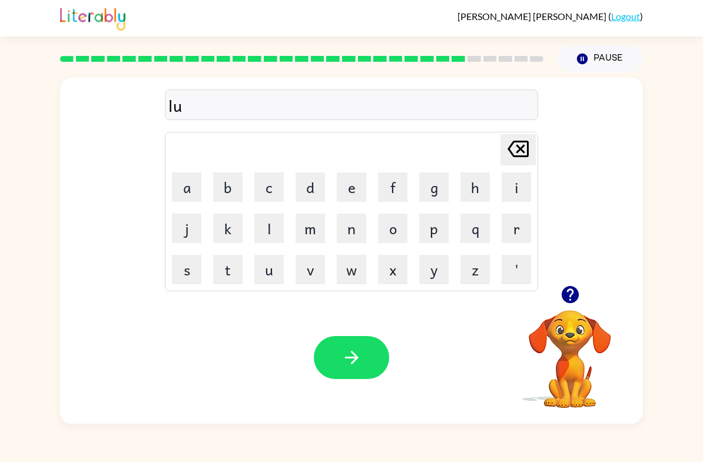
click at [241, 187] on button "b" at bounding box center [227, 187] width 29 height 29
click at [516, 154] on icon "Delete Delete last character input" at bounding box center [518, 149] width 28 height 28
click at [305, 232] on button "m" at bounding box center [310, 228] width 29 height 29
click at [234, 196] on button "b" at bounding box center [227, 187] width 29 height 29
click at [346, 196] on button "e" at bounding box center [351, 187] width 29 height 29
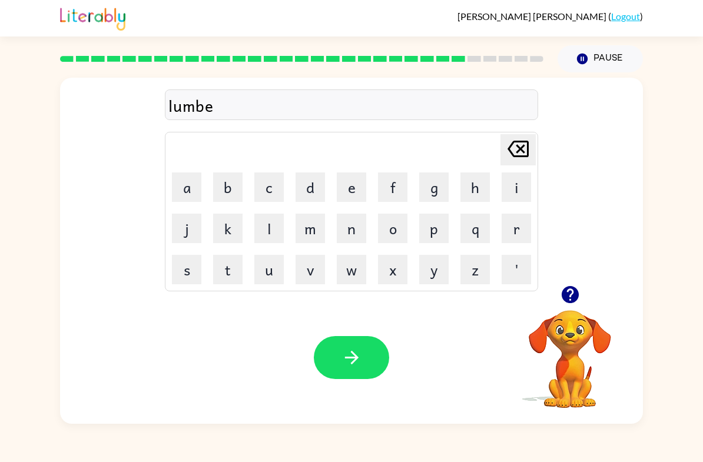
click at [526, 232] on button "r" at bounding box center [516, 228] width 29 height 29
click at [193, 232] on button "j" at bounding box center [186, 228] width 29 height 29
click at [198, 198] on button "a" at bounding box center [186, 187] width 29 height 29
click at [269, 201] on button "c" at bounding box center [269, 187] width 29 height 29
click at [233, 230] on button "k" at bounding box center [227, 228] width 29 height 29
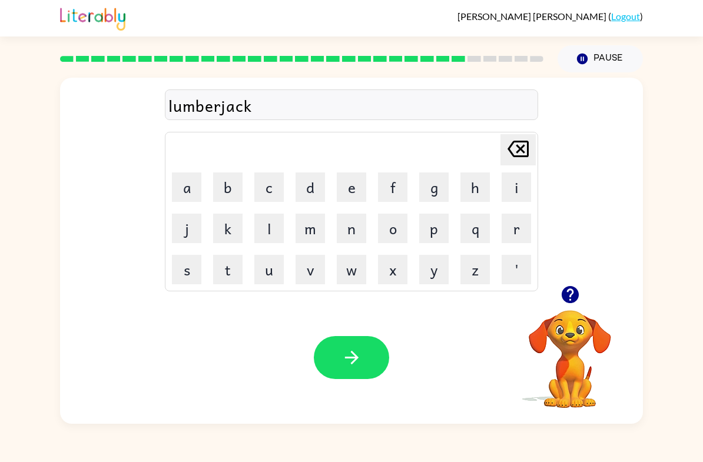
click at [334, 345] on button "button" at bounding box center [351, 357] width 75 height 43
click at [438, 229] on button "p" at bounding box center [433, 228] width 29 height 29
click at [509, 194] on button "i" at bounding box center [516, 187] width 29 height 29
click at [358, 189] on button "e" at bounding box center [351, 187] width 29 height 29
click at [510, 222] on button "r" at bounding box center [516, 228] width 29 height 29
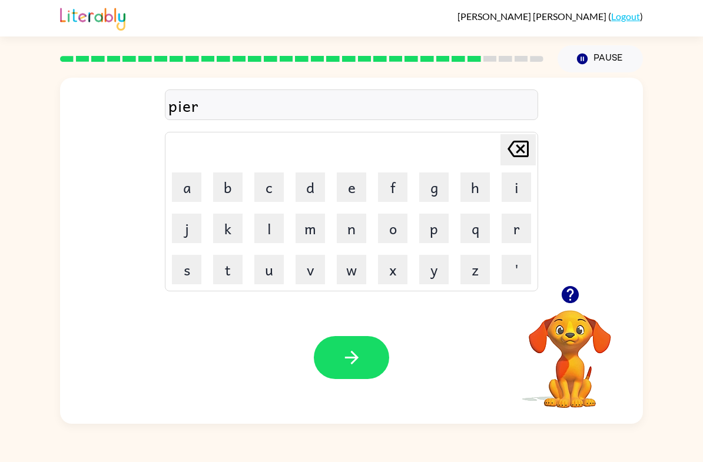
click at [345, 189] on button "e" at bounding box center [351, 187] width 29 height 29
click at [535, 157] on button "Delete Delete last character input" at bounding box center [518, 149] width 35 height 31
click at [258, 201] on button "c" at bounding box center [269, 187] width 29 height 29
click at [337, 190] on button "e" at bounding box center [351, 187] width 29 height 29
click at [374, 359] on button "button" at bounding box center [351, 357] width 75 height 43
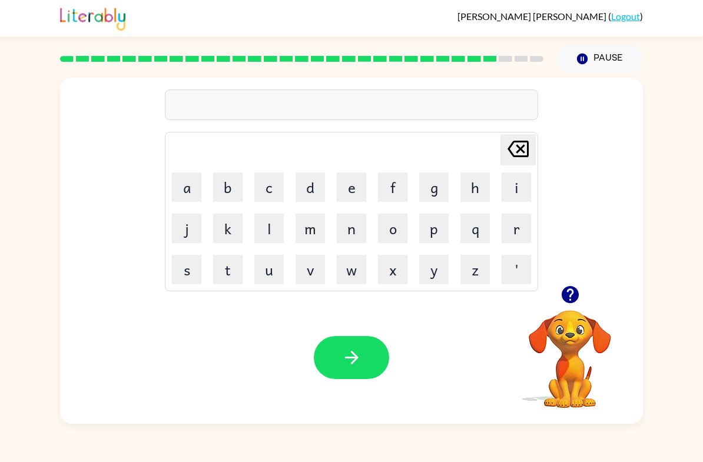
click at [226, 265] on button "t" at bounding box center [227, 269] width 29 height 29
click at [464, 192] on button "h" at bounding box center [475, 187] width 29 height 29
click at [516, 190] on button "i" at bounding box center [516, 187] width 29 height 29
click at [358, 236] on button "n" at bounding box center [351, 228] width 29 height 29
click at [375, 370] on button "button" at bounding box center [351, 357] width 75 height 43
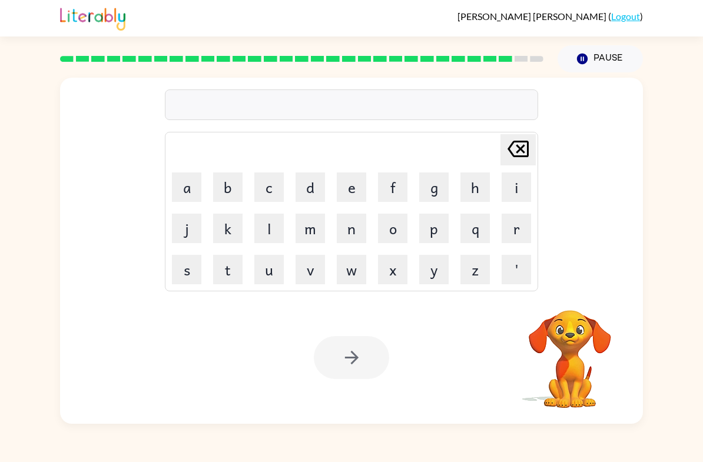
click at [178, 269] on button "s" at bounding box center [186, 269] width 29 height 29
click at [514, 196] on button "i" at bounding box center [516, 187] width 29 height 29
click at [274, 235] on button "l" at bounding box center [269, 228] width 29 height 29
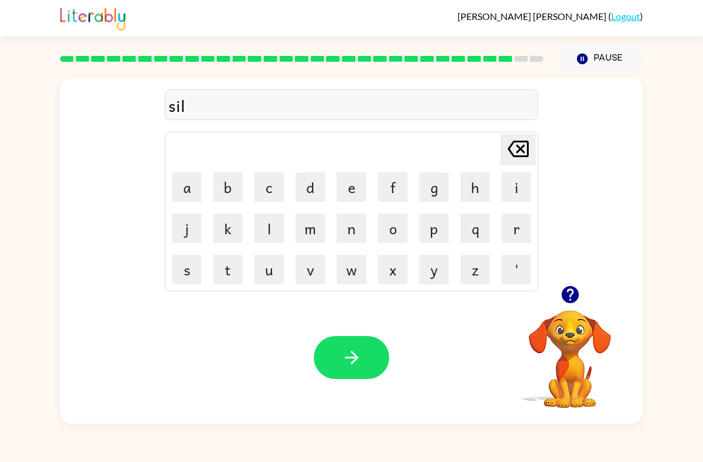
click at [320, 268] on button "v" at bounding box center [310, 269] width 29 height 29
click at [352, 194] on button "e" at bounding box center [351, 187] width 29 height 29
click at [523, 233] on button "r" at bounding box center [516, 228] width 29 height 29
click at [356, 275] on button "w" at bounding box center [351, 269] width 29 height 29
click at [187, 182] on button "a" at bounding box center [186, 187] width 29 height 29
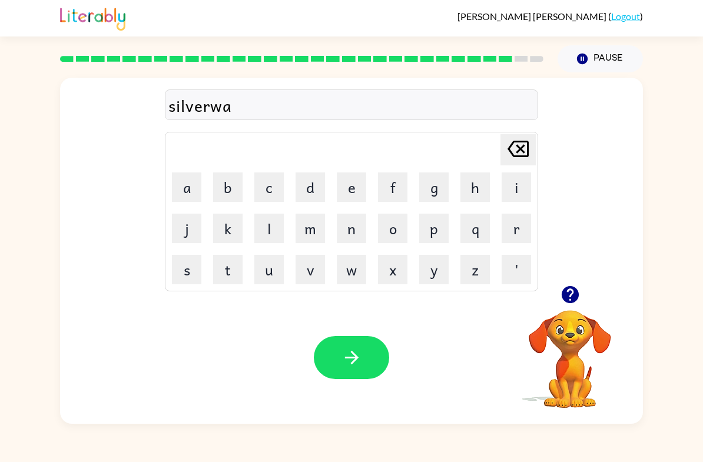
click at [521, 234] on button "r" at bounding box center [516, 228] width 29 height 29
click at [364, 187] on button "e" at bounding box center [351, 187] width 29 height 29
click at [364, 369] on button "button" at bounding box center [351, 357] width 75 height 43
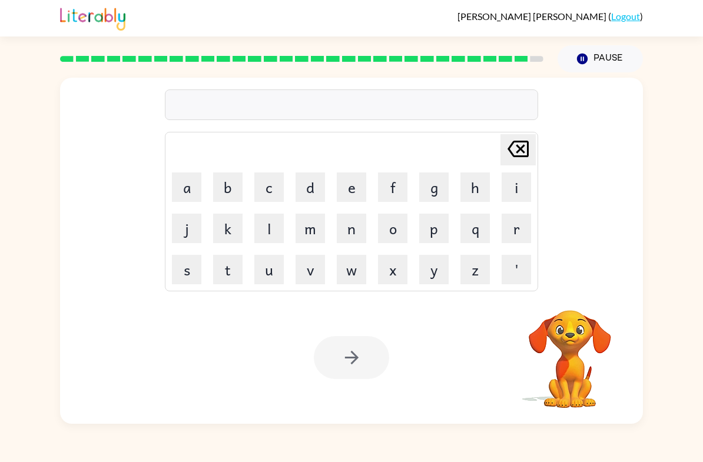
click at [270, 278] on button "u" at bounding box center [269, 269] width 29 height 29
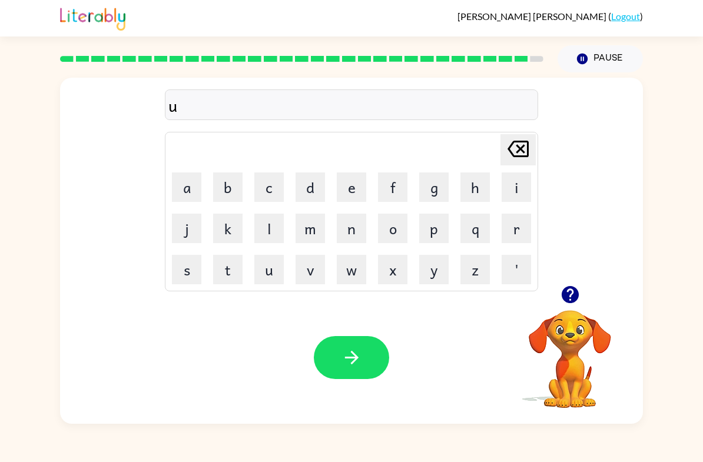
click at [359, 227] on button "n" at bounding box center [351, 228] width 29 height 29
click at [179, 190] on button "a" at bounding box center [186, 187] width 29 height 29
click at [393, 194] on button "f" at bounding box center [392, 187] width 29 height 29
click at [517, 233] on button "r" at bounding box center [516, 228] width 29 height 29
click at [176, 185] on button "a" at bounding box center [186, 187] width 29 height 29
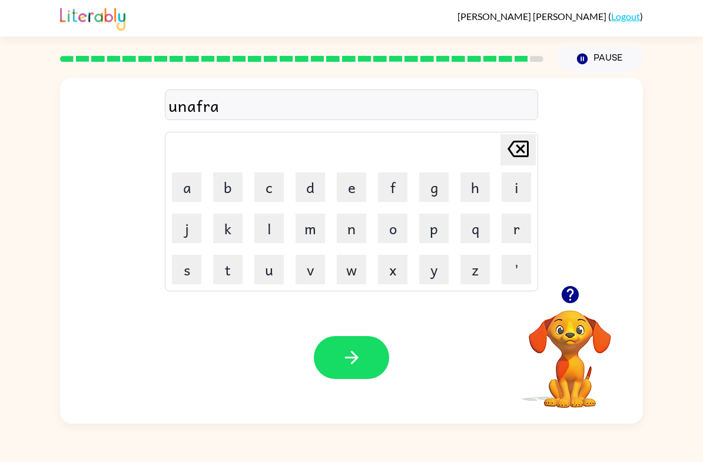
click at [503, 194] on button "i" at bounding box center [516, 187] width 29 height 29
click at [315, 199] on button "d" at bounding box center [310, 187] width 29 height 29
click at [350, 372] on button "button" at bounding box center [351, 357] width 75 height 43
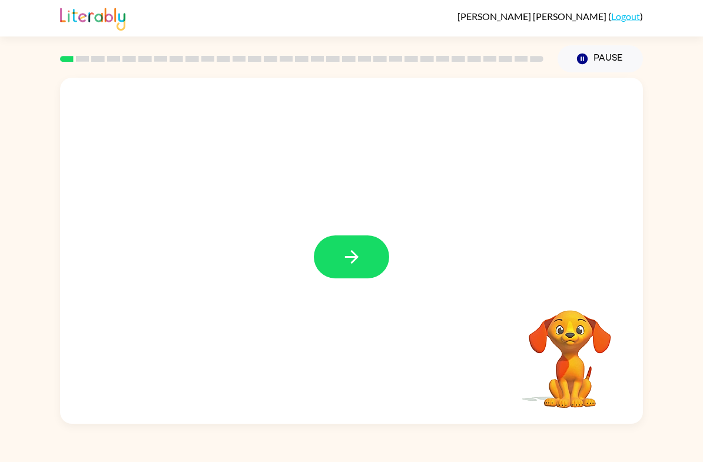
click at [357, 260] on icon "button" at bounding box center [352, 257] width 21 height 21
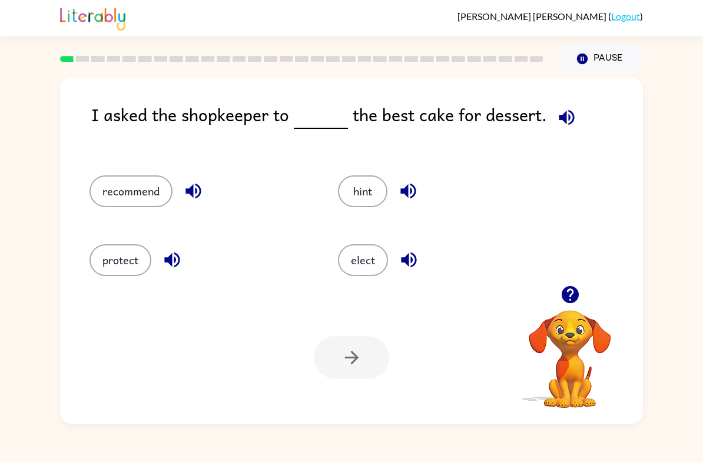
click at [348, 268] on button "elect" at bounding box center [363, 261] width 50 height 32
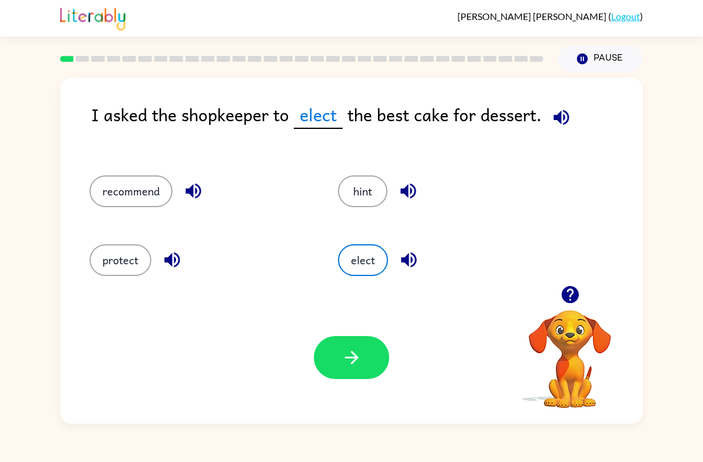
click at [346, 374] on button "button" at bounding box center [351, 357] width 75 height 43
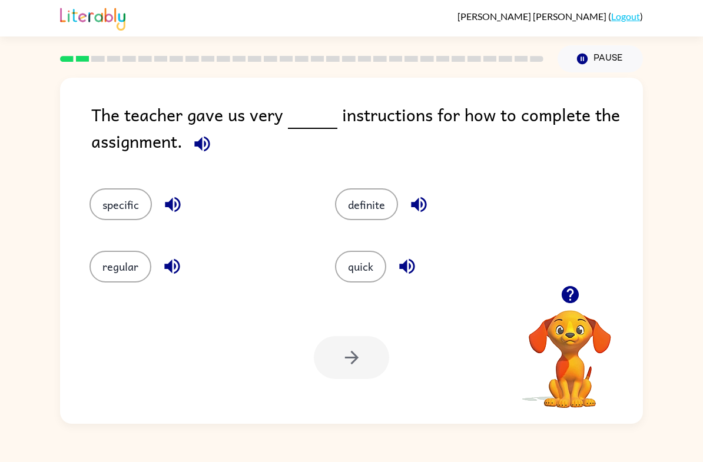
click at [107, 220] on button "specific" at bounding box center [121, 205] width 62 height 32
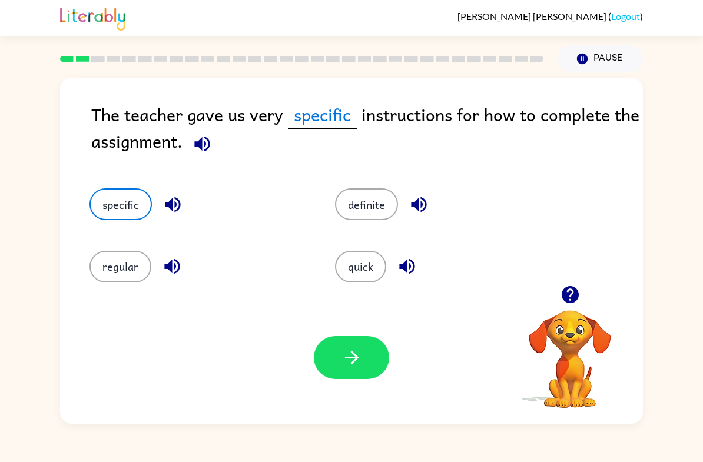
click at [373, 391] on div "Your browser must support playing .mp4 files to use Literably. Please try using…" at bounding box center [351, 358] width 583 height 133
click at [338, 360] on button "button" at bounding box center [351, 357] width 75 height 43
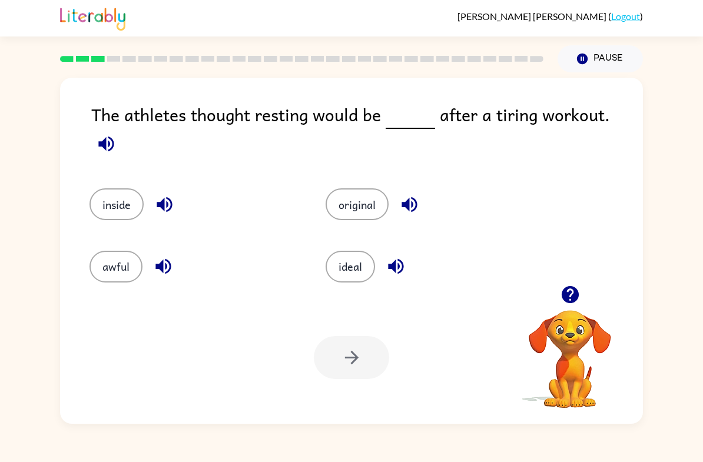
click at [374, 251] on div "ideal" at bounding box center [430, 267] width 209 height 32
click at [352, 274] on button "ideal" at bounding box center [350, 267] width 49 height 32
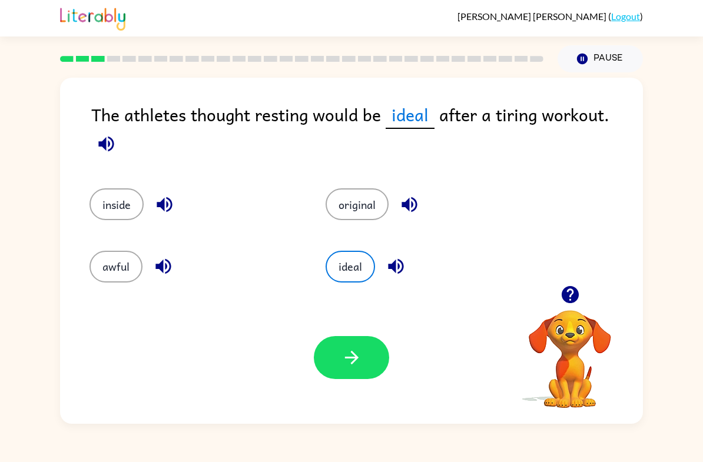
click at [356, 379] on button "button" at bounding box center [351, 357] width 75 height 43
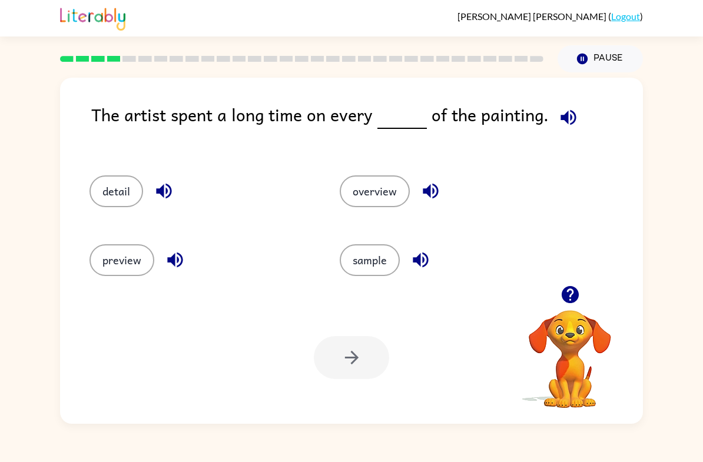
click at [92, 189] on button "detail" at bounding box center [117, 192] width 54 height 32
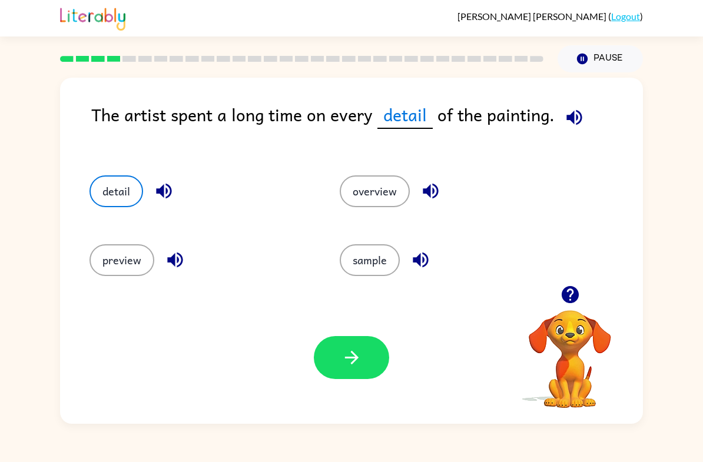
click at [350, 364] on icon "button" at bounding box center [352, 358] width 21 height 21
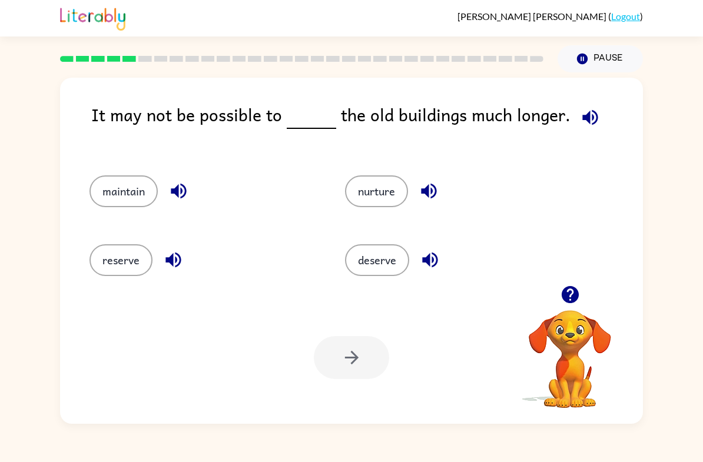
click at [114, 261] on button "reserve" at bounding box center [121, 261] width 63 height 32
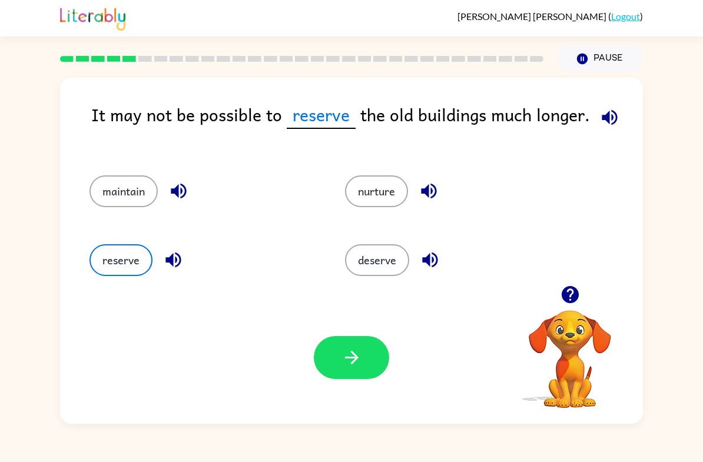
click at [114, 185] on button "maintain" at bounding box center [124, 192] width 68 height 32
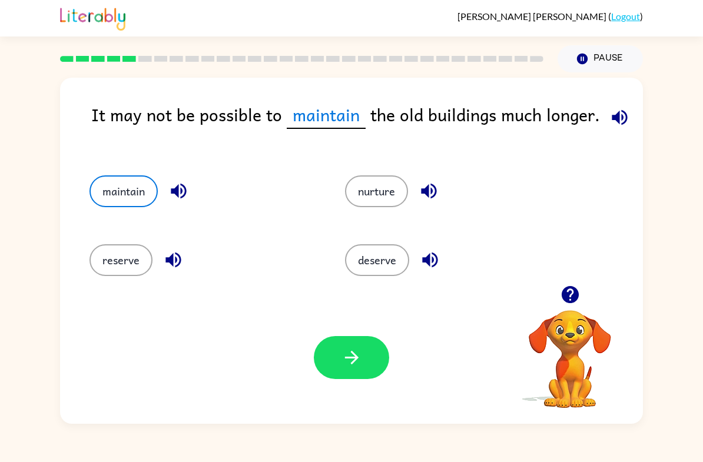
click at [344, 365] on icon "button" at bounding box center [352, 358] width 21 height 21
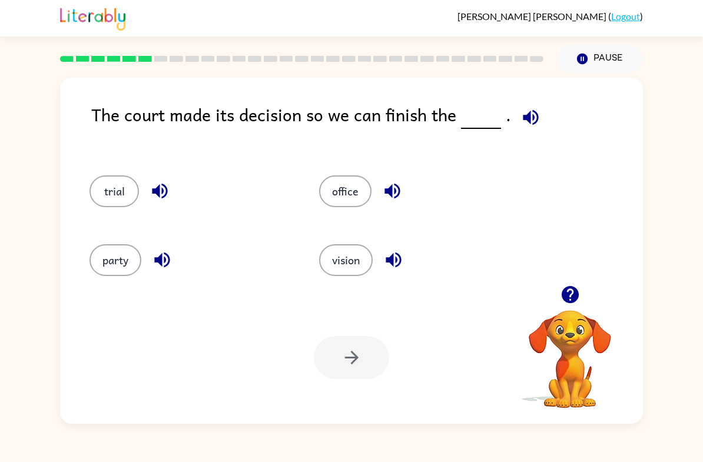
click at [113, 201] on button "trial" at bounding box center [114, 192] width 49 height 32
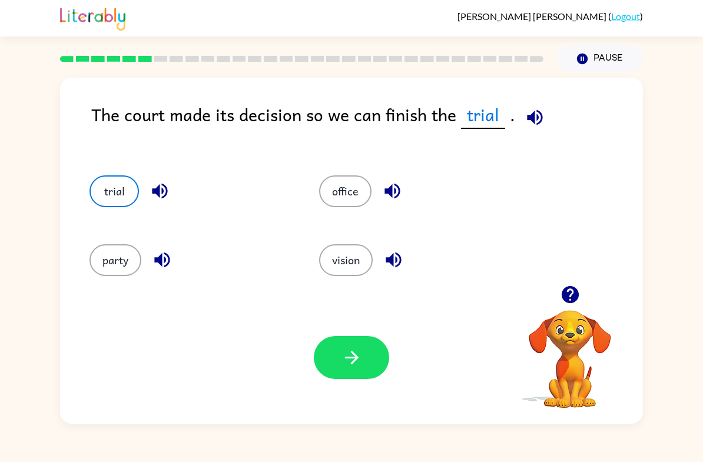
click at [352, 378] on button "button" at bounding box center [351, 357] width 75 height 43
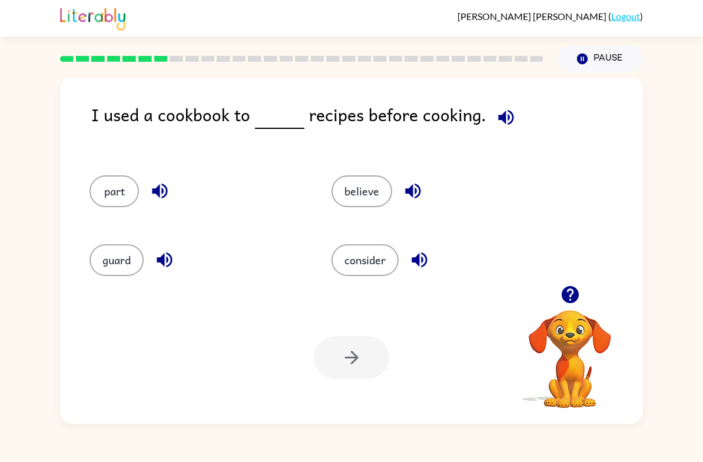
click at [349, 274] on button "consider" at bounding box center [365, 261] width 67 height 32
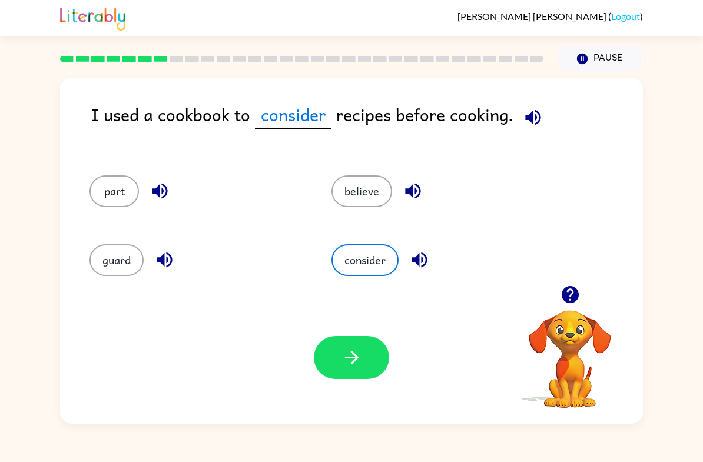
click at [379, 360] on button "button" at bounding box center [351, 357] width 75 height 43
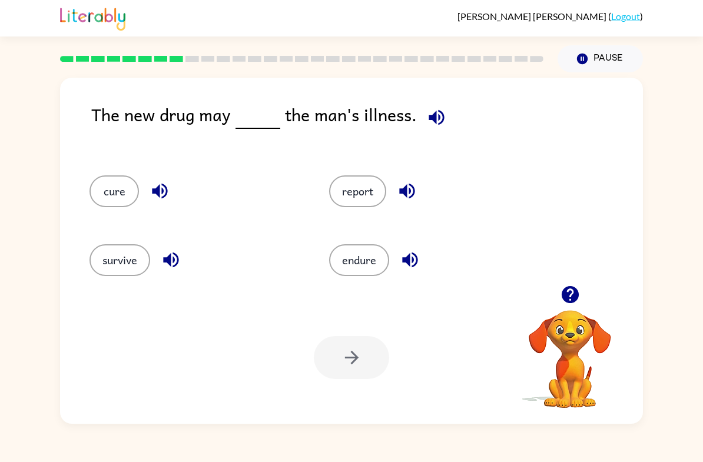
click at [105, 178] on button "cure" at bounding box center [114, 192] width 49 height 32
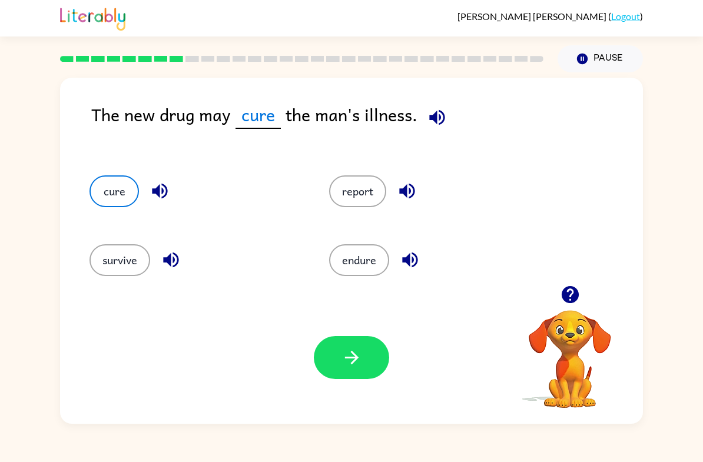
click at [343, 378] on button "button" at bounding box center [351, 357] width 75 height 43
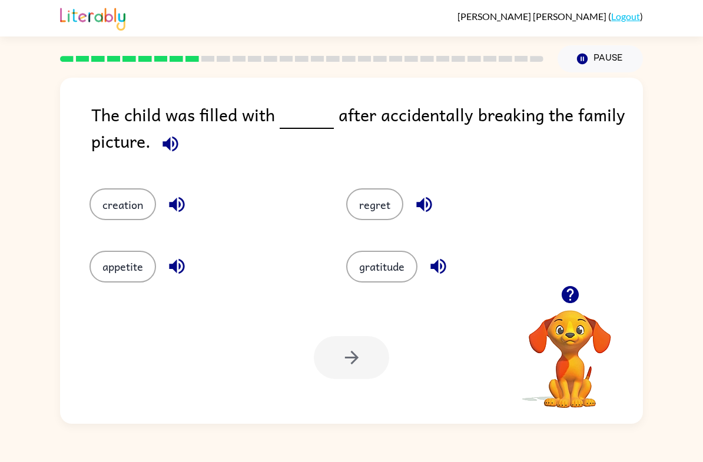
click at [383, 216] on button "regret" at bounding box center [374, 205] width 57 height 32
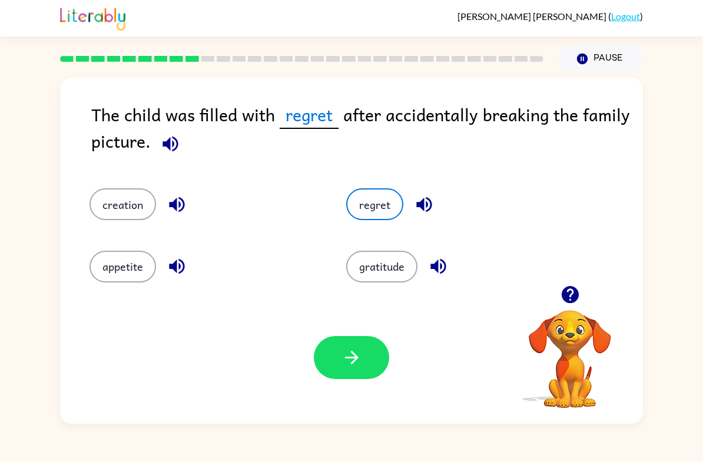
click at [342, 365] on icon "button" at bounding box center [352, 358] width 21 height 21
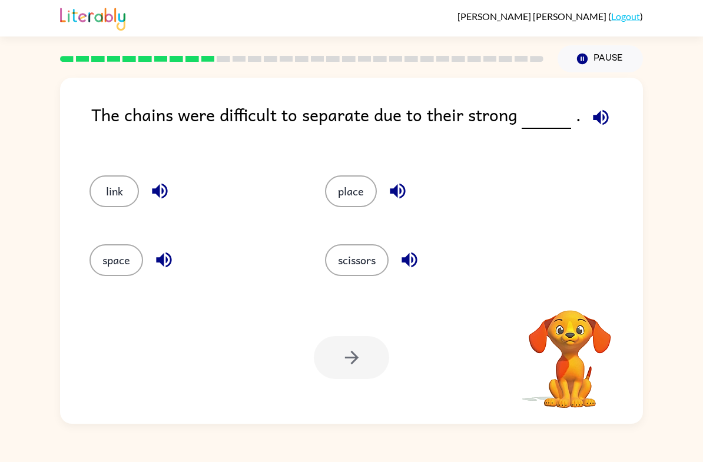
click at [95, 199] on button "link" at bounding box center [114, 192] width 49 height 32
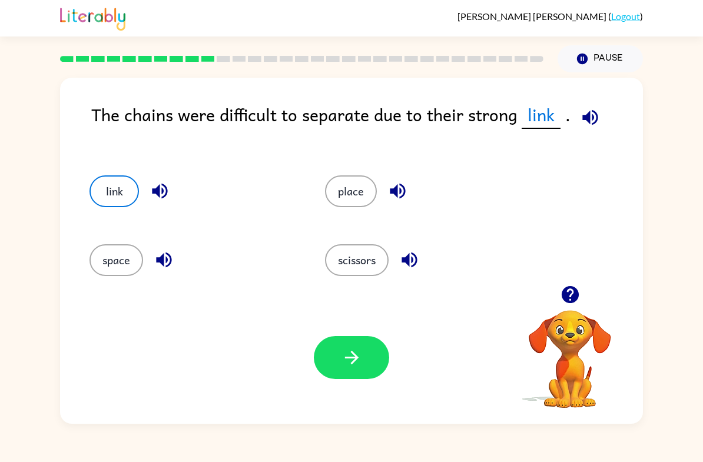
click at [343, 369] on button "button" at bounding box center [351, 357] width 75 height 43
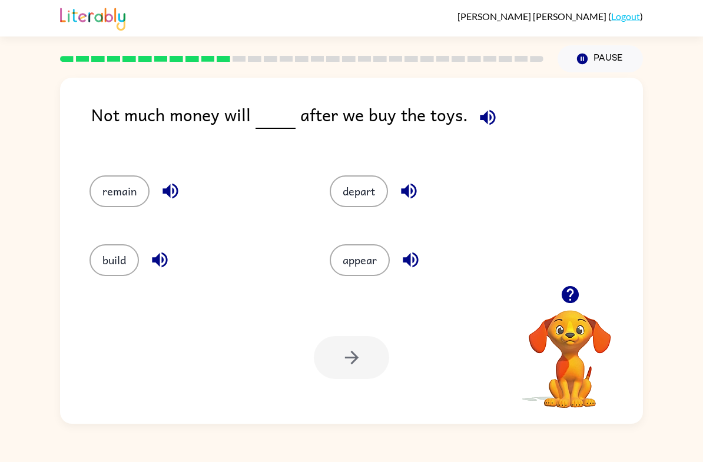
click at [101, 197] on button "remain" at bounding box center [120, 192] width 60 height 32
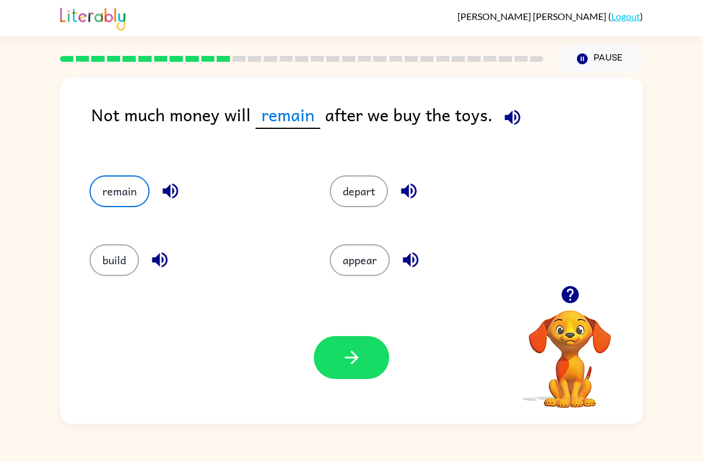
click at [326, 362] on button "button" at bounding box center [351, 357] width 75 height 43
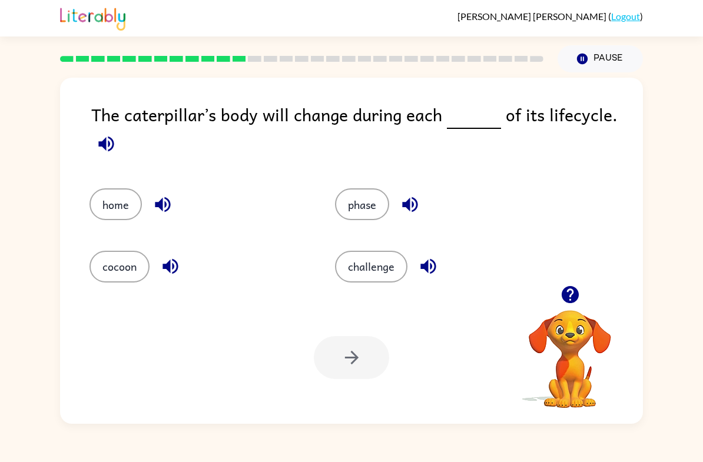
click at [338, 198] on button "phase" at bounding box center [362, 205] width 54 height 32
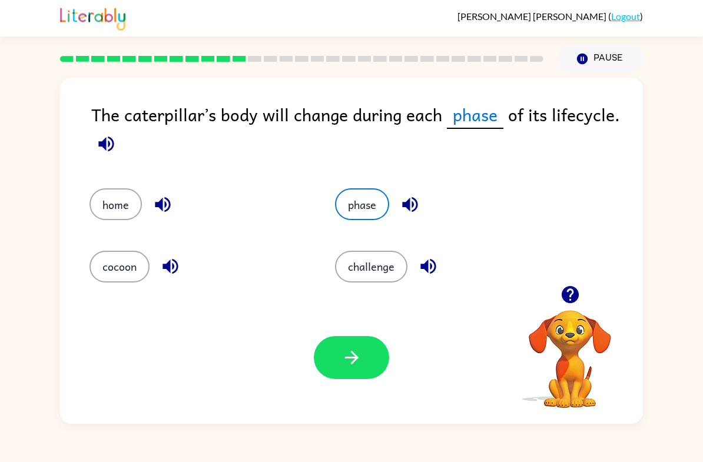
click at [323, 346] on button "button" at bounding box center [351, 357] width 75 height 43
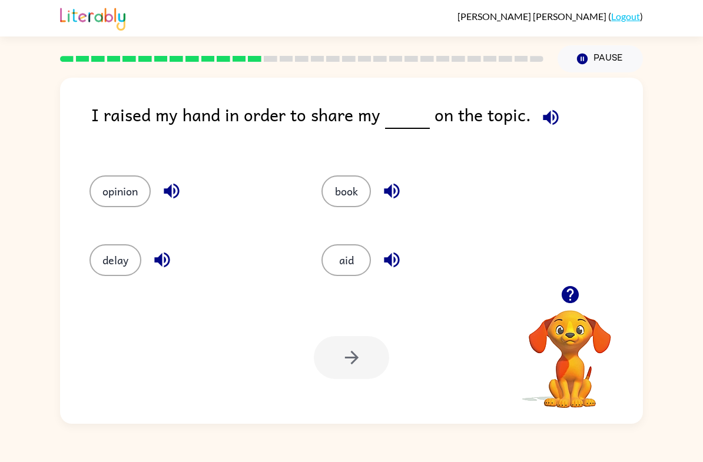
click at [100, 207] on button "opinion" at bounding box center [120, 192] width 61 height 32
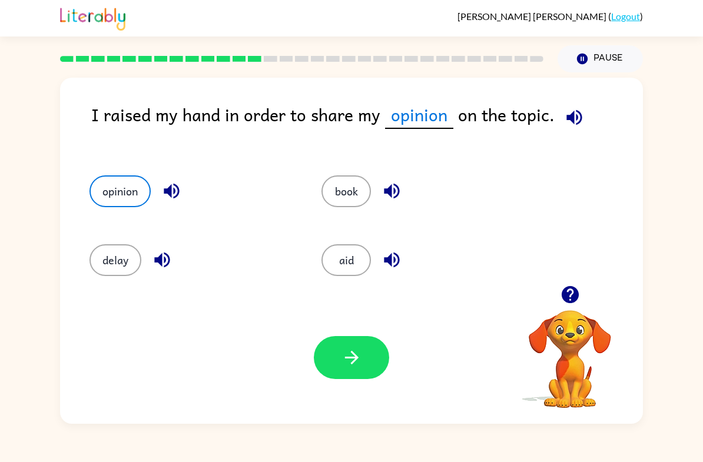
click at [341, 375] on button "button" at bounding box center [351, 357] width 75 height 43
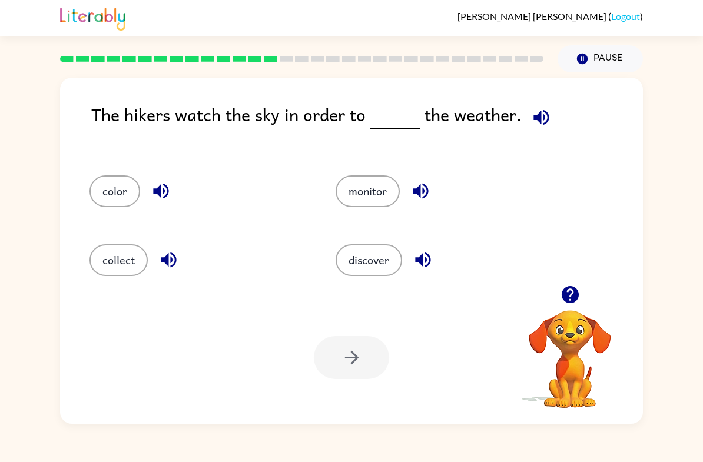
click at [371, 204] on button "monitor" at bounding box center [368, 192] width 64 height 32
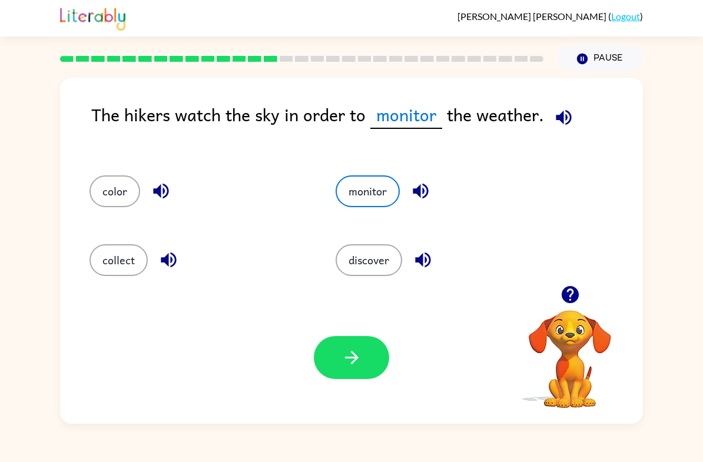
click at [369, 356] on button "button" at bounding box center [351, 357] width 75 height 43
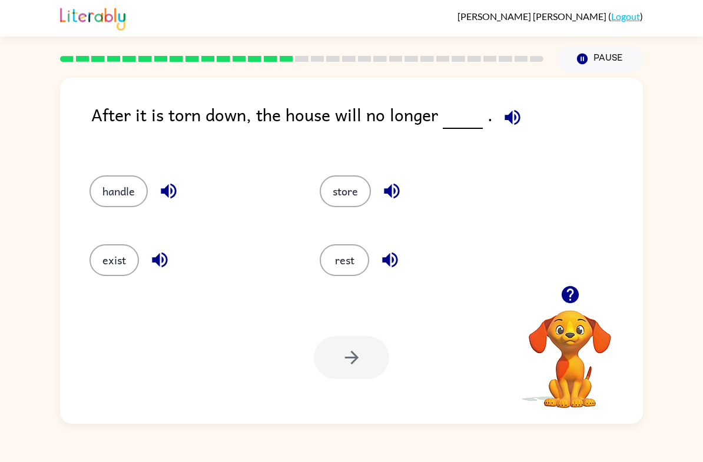
click at [133, 265] on button "exist" at bounding box center [114, 261] width 49 height 32
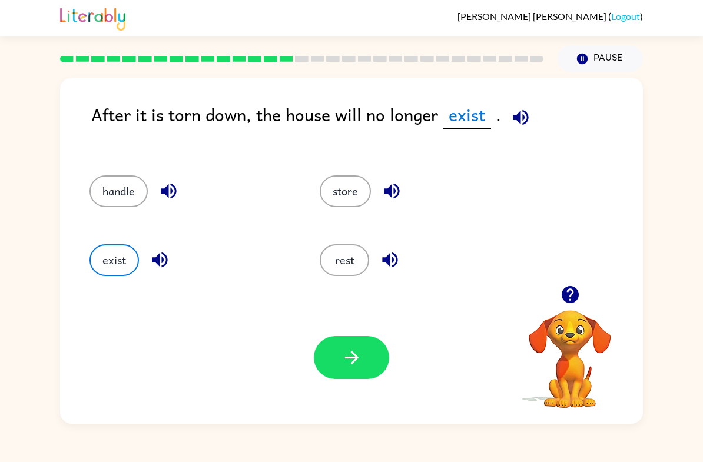
click at [369, 365] on button "button" at bounding box center [351, 357] width 75 height 43
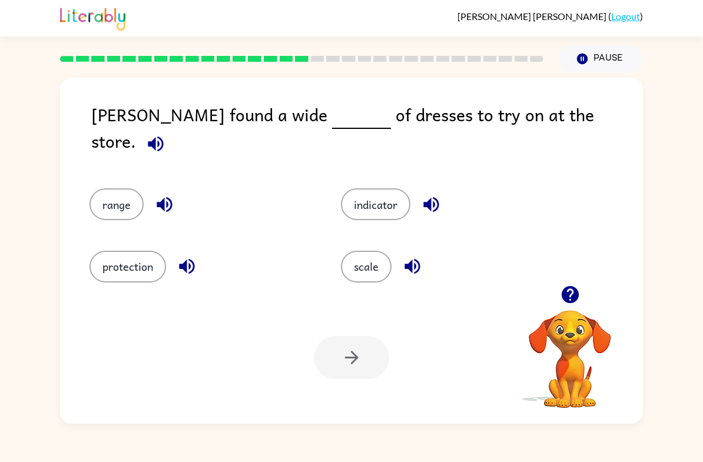
click at [99, 189] on button "range" at bounding box center [117, 205] width 54 height 32
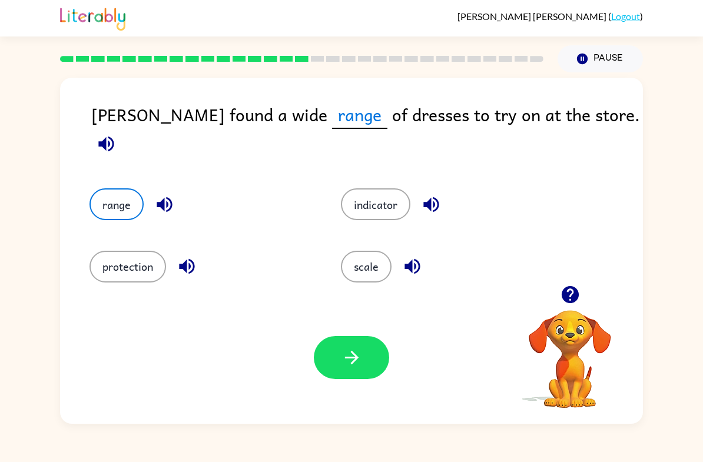
click at [357, 363] on icon "button" at bounding box center [352, 358] width 21 height 21
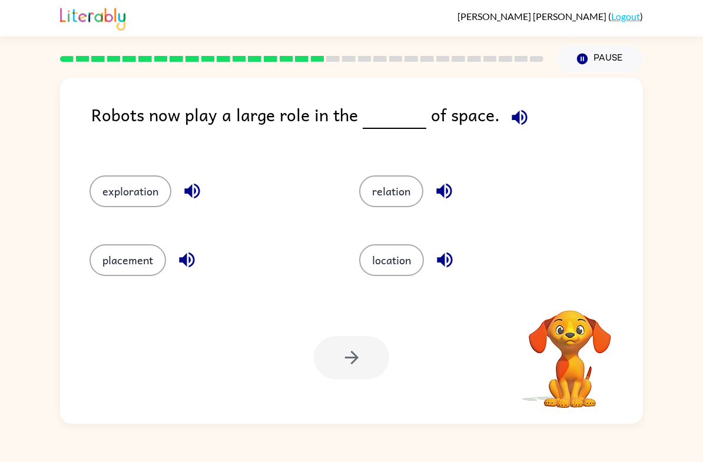
click at [133, 200] on button "exploration" at bounding box center [131, 192] width 82 height 32
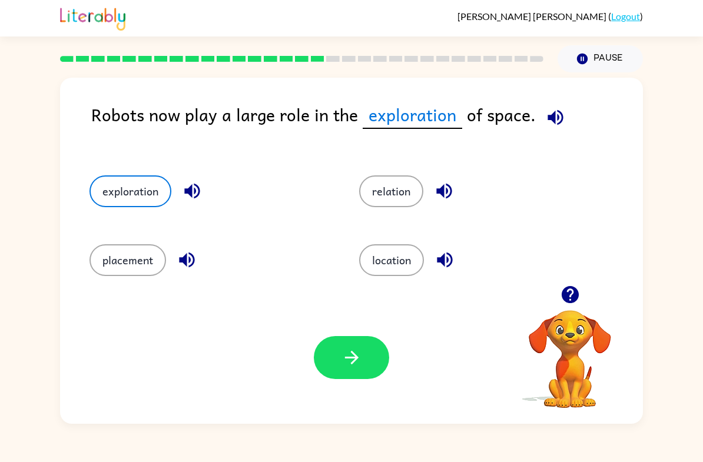
click at [355, 356] on icon "button" at bounding box center [352, 358] width 14 height 14
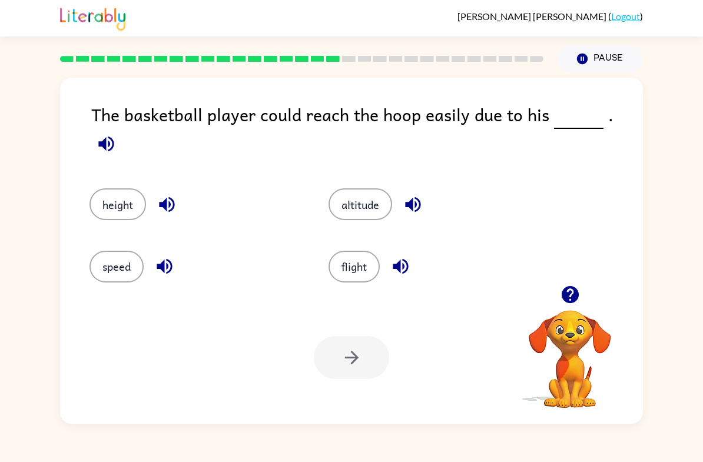
click at [108, 196] on button "height" at bounding box center [118, 205] width 57 height 32
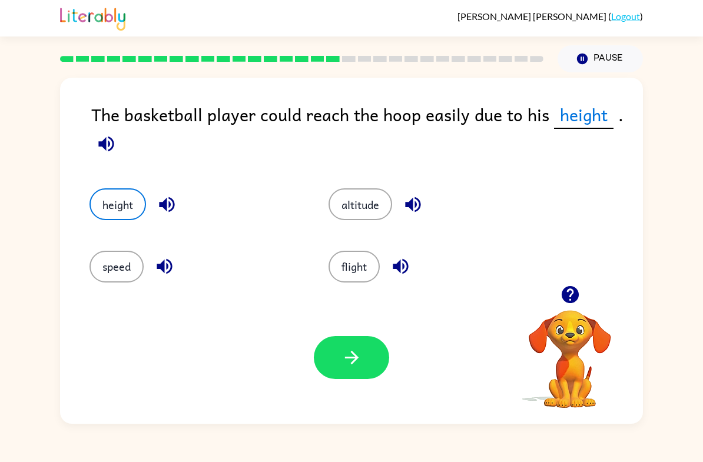
click at [356, 355] on icon "button" at bounding box center [352, 358] width 21 height 21
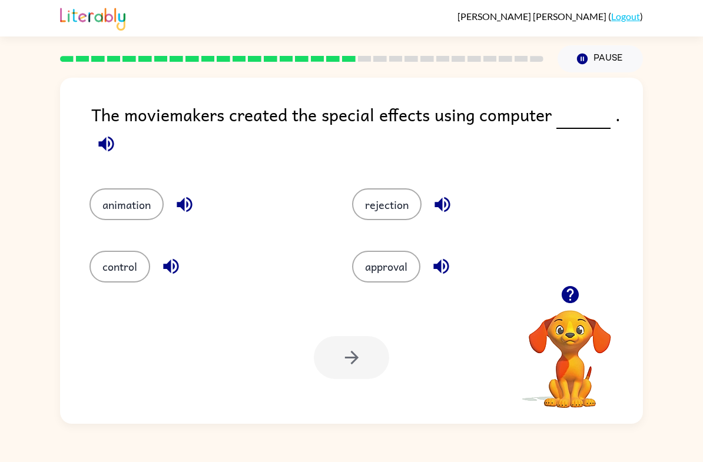
click at [98, 267] on button "control" at bounding box center [120, 267] width 61 height 32
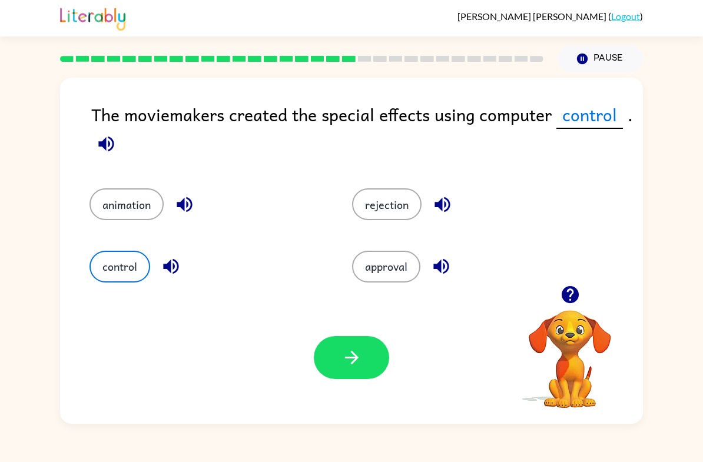
click at [336, 358] on button "button" at bounding box center [351, 357] width 75 height 43
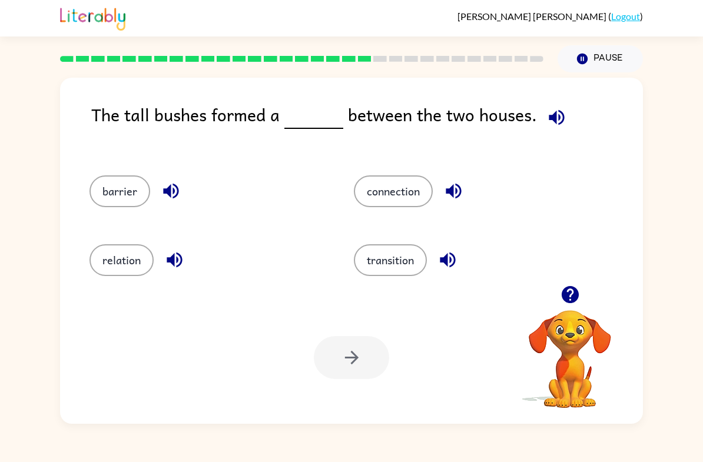
click at [124, 182] on button "barrier" at bounding box center [120, 192] width 61 height 32
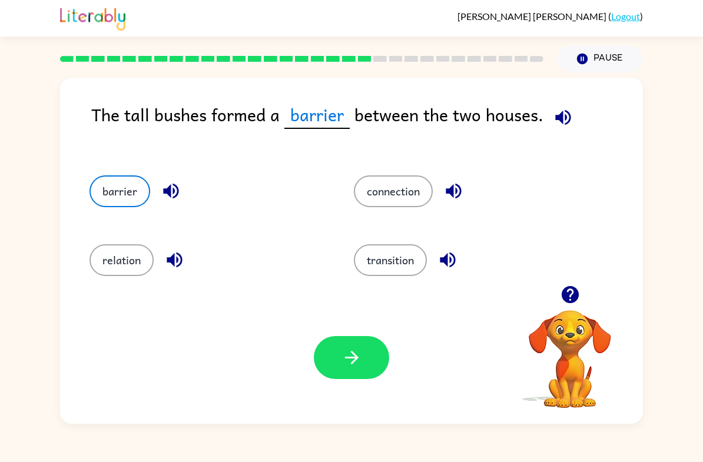
click at [353, 348] on button "button" at bounding box center [351, 357] width 75 height 43
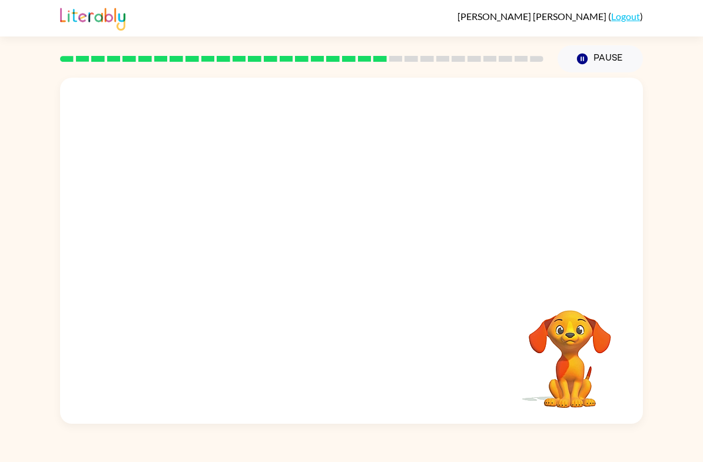
click at [241, 255] on video "Your browser must support playing .mp4 files to use Literably. Please try using…" at bounding box center [351, 182] width 583 height 208
click at [371, 265] on button "button" at bounding box center [351, 257] width 75 height 43
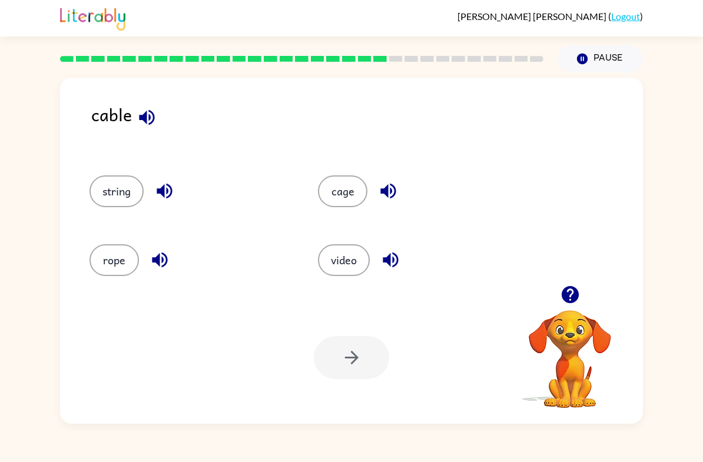
click at [116, 260] on button "rope" at bounding box center [114, 261] width 49 height 32
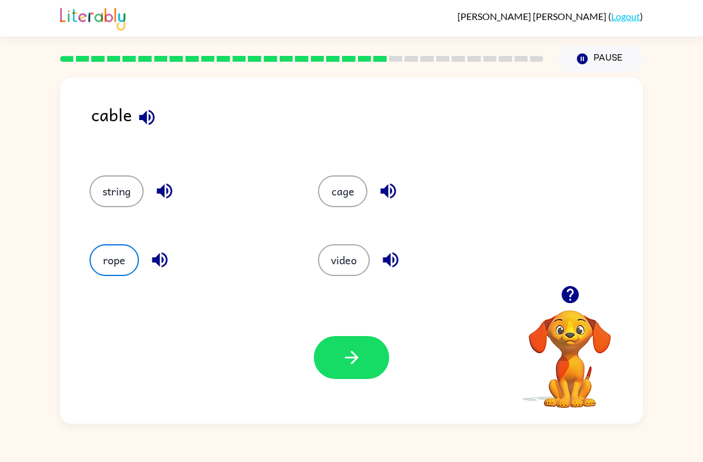
click at [108, 201] on button "string" at bounding box center [117, 192] width 54 height 32
click at [120, 271] on button "rope" at bounding box center [114, 261] width 49 height 32
click at [111, 265] on button "rope" at bounding box center [114, 261] width 49 height 32
click at [342, 355] on icon "button" at bounding box center [352, 358] width 21 height 21
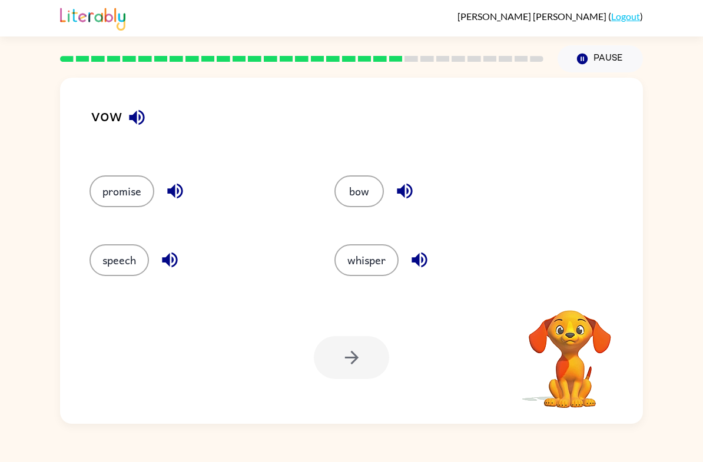
click at [125, 207] on button "promise" at bounding box center [122, 192] width 65 height 32
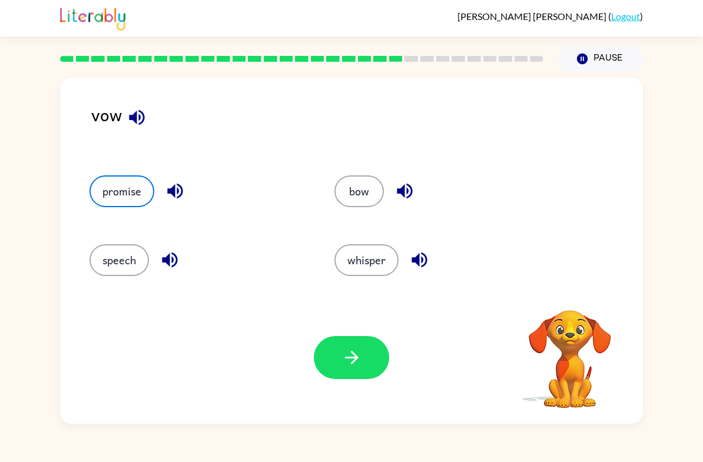
click at [333, 363] on button "button" at bounding box center [351, 357] width 75 height 43
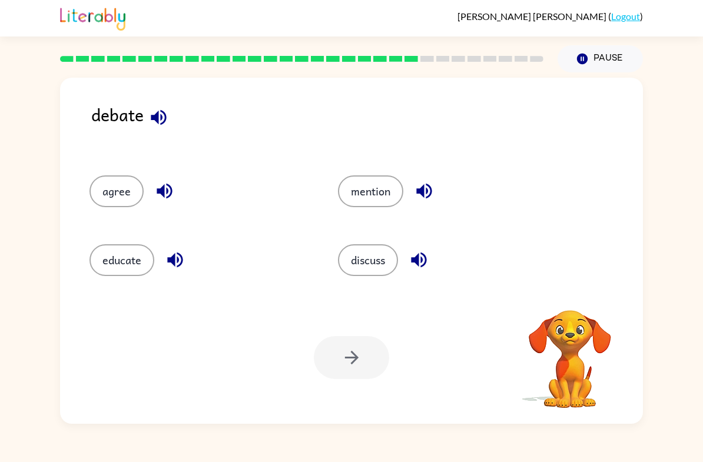
click at [378, 254] on button "discuss" at bounding box center [368, 261] width 60 height 32
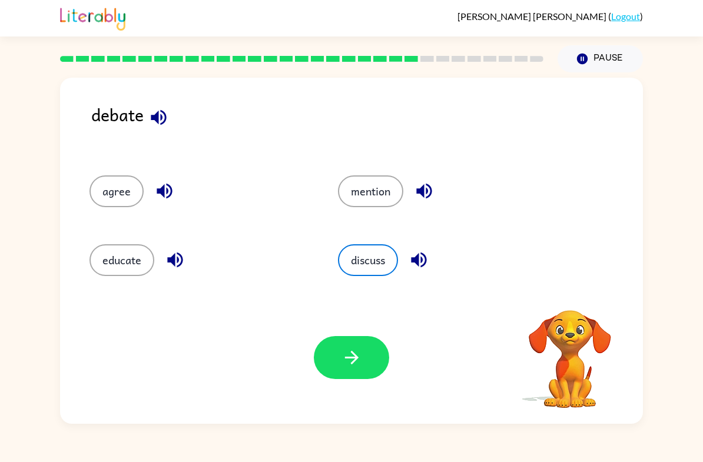
click at [335, 364] on button "button" at bounding box center [351, 357] width 75 height 43
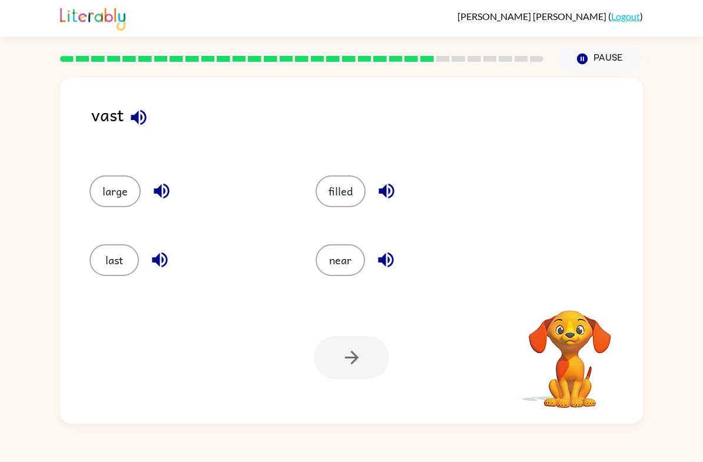
click at [108, 203] on button "large" at bounding box center [115, 192] width 51 height 32
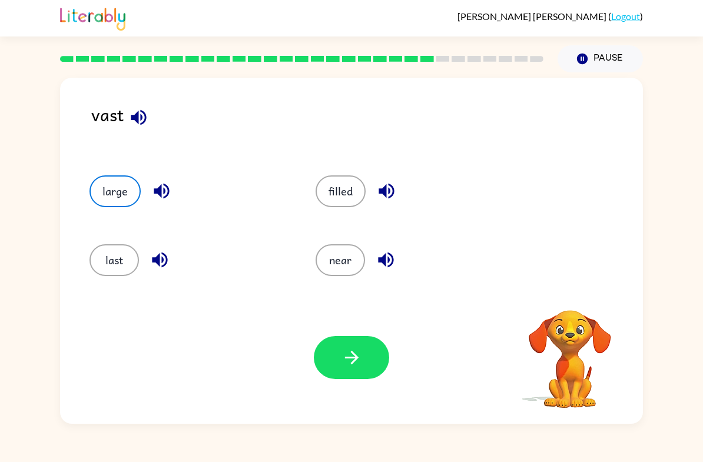
click at [338, 374] on button "button" at bounding box center [351, 357] width 75 height 43
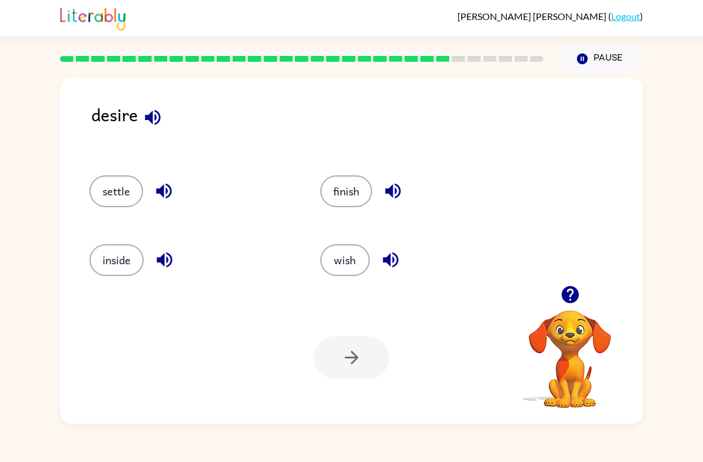
click at [326, 257] on button "wish" at bounding box center [345, 261] width 49 height 32
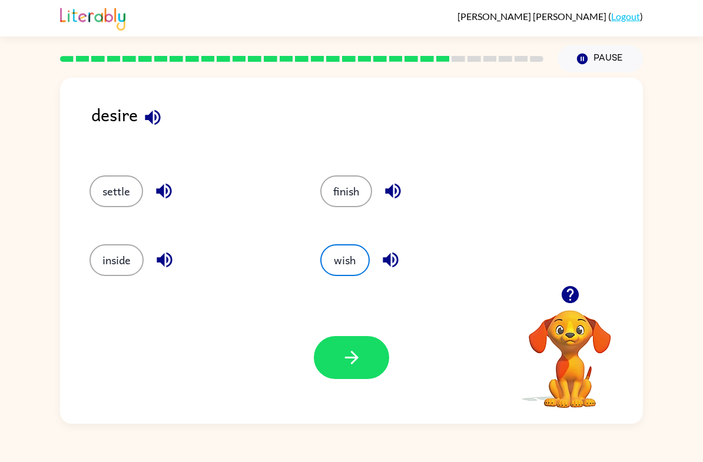
click at [354, 368] on icon "button" at bounding box center [352, 358] width 21 height 21
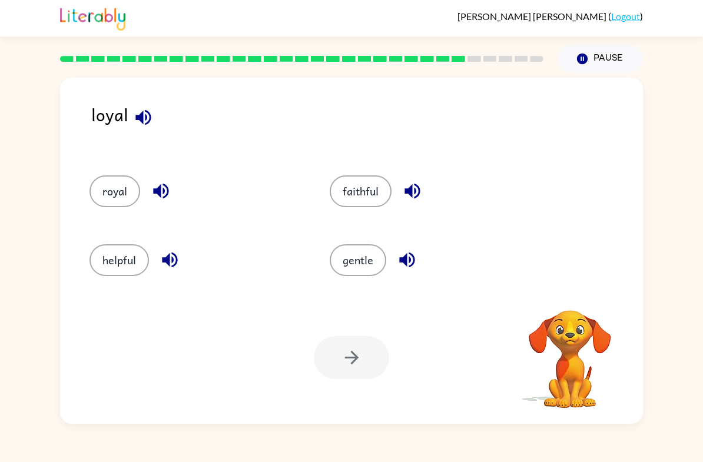
click at [356, 204] on button "faithful" at bounding box center [361, 192] width 62 height 32
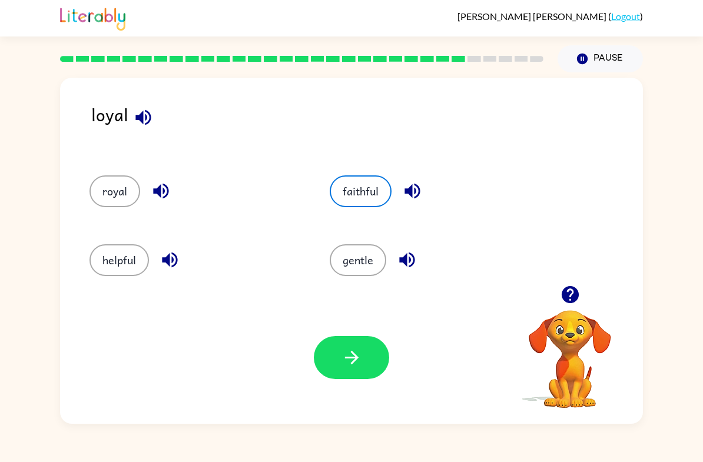
click at [132, 276] on button "helpful" at bounding box center [120, 261] width 60 height 32
click at [129, 267] on button "helpful" at bounding box center [120, 261] width 60 height 32
click at [125, 270] on button "helpful" at bounding box center [120, 261] width 60 height 32
click at [119, 271] on button "helpful" at bounding box center [120, 261] width 60 height 32
click at [117, 269] on button "helpful" at bounding box center [120, 261] width 60 height 32
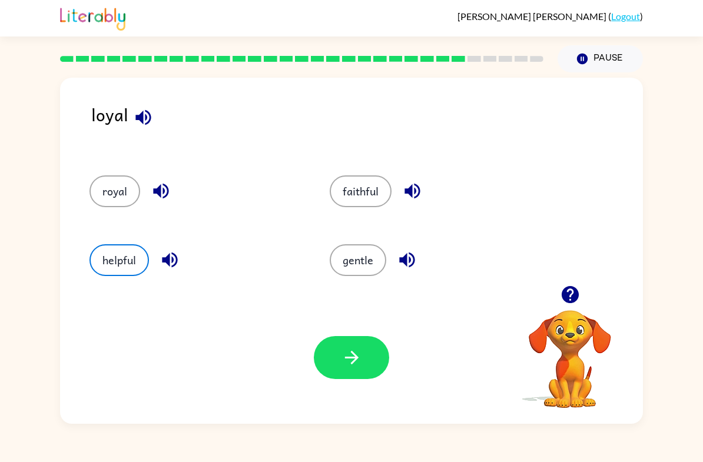
click at [339, 374] on button "button" at bounding box center [351, 357] width 75 height 43
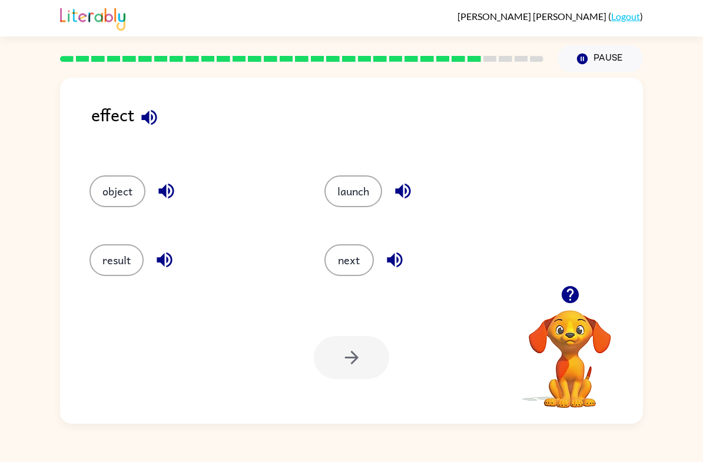
click at [84, 265] on div "result" at bounding box center [184, 256] width 235 height 69
click at [117, 276] on button "result" at bounding box center [117, 261] width 54 height 32
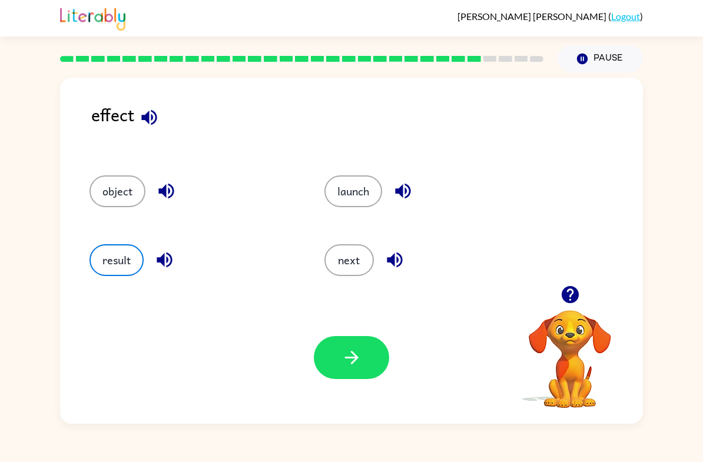
click at [357, 386] on div "Your browser must support playing .mp4 files to use Literably. Please try using…" at bounding box center [351, 358] width 583 height 133
click at [347, 366] on icon "button" at bounding box center [352, 358] width 21 height 21
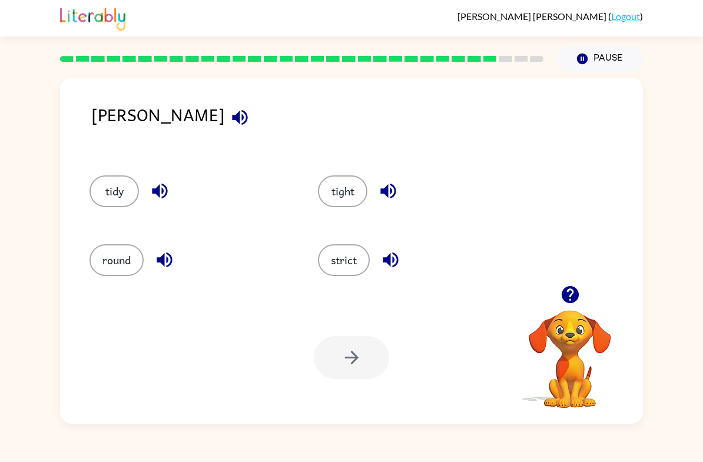
click at [331, 230] on div "strict" at bounding box center [410, 256] width 229 height 69
click at [323, 283] on div "strict" at bounding box center [410, 256] width 229 height 69
click at [321, 265] on button "strict" at bounding box center [344, 261] width 52 height 32
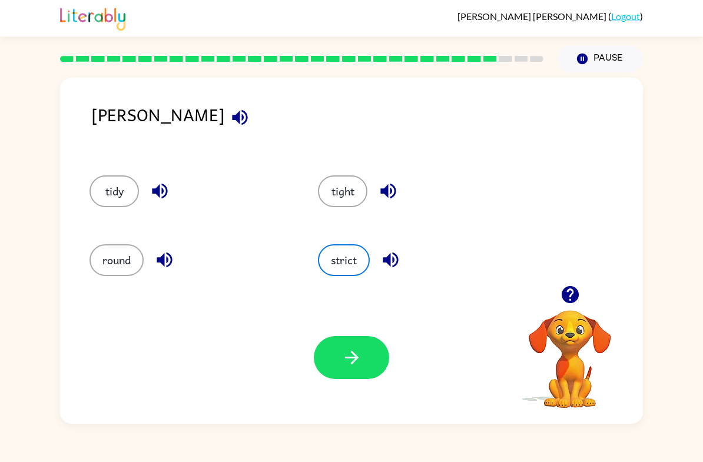
click at [337, 359] on button "button" at bounding box center [351, 357] width 75 height 43
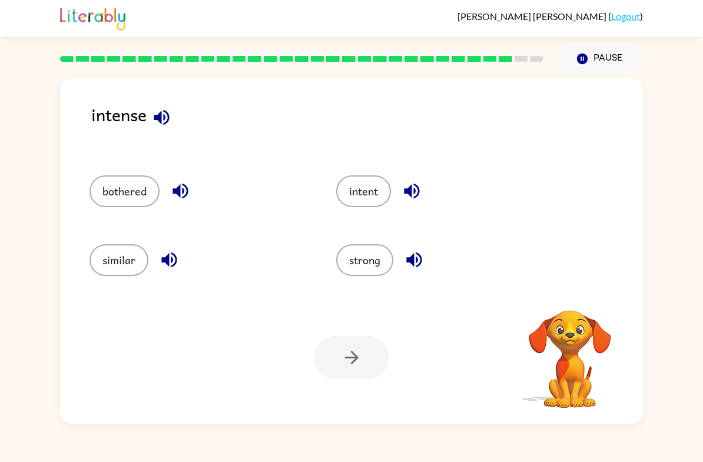
click at [373, 250] on button "strong" at bounding box center [364, 261] width 57 height 32
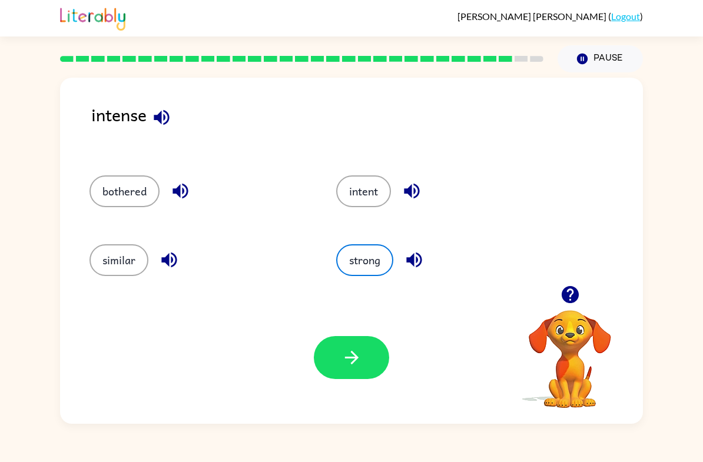
click at [356, 321] on div "Your browser must support playing .mp4 files to use Literably. Please try using…" at bounding box center [351, 358] width 583 height 133
click at [372, 358] on button "button" at bounding box center [351, 357] width 75 height 43
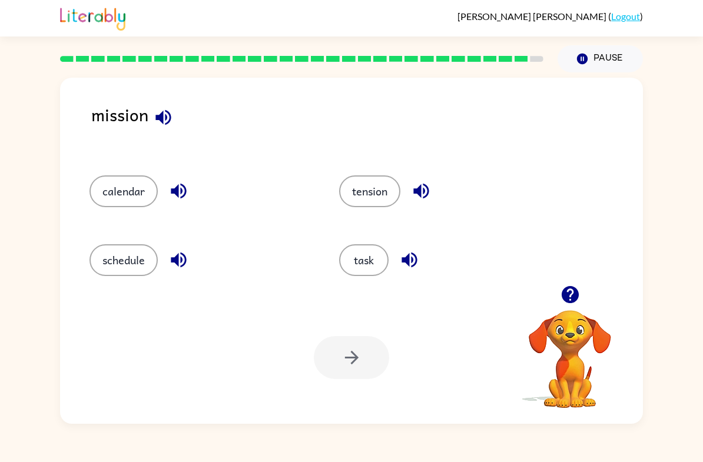
click at [373, 263] on button "task" at bounding box center [363, 261] width 49 height 32
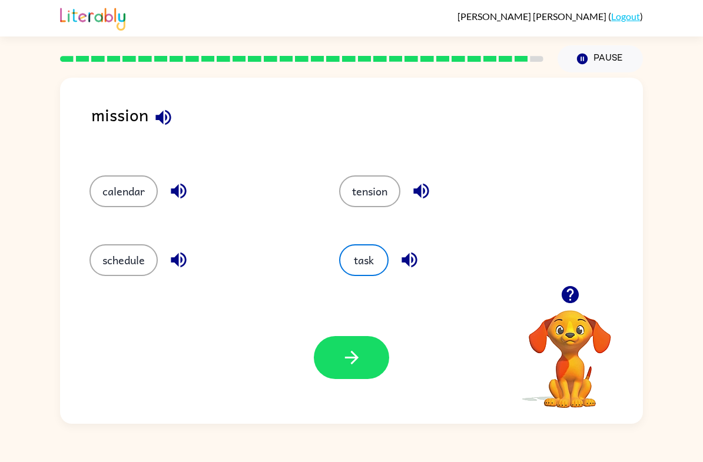
click at [364, 376] on button "button" at bounding box center [351, 357] width 75 height 43
